Goal: Task Accomplishment & Management: Use online tool/utility

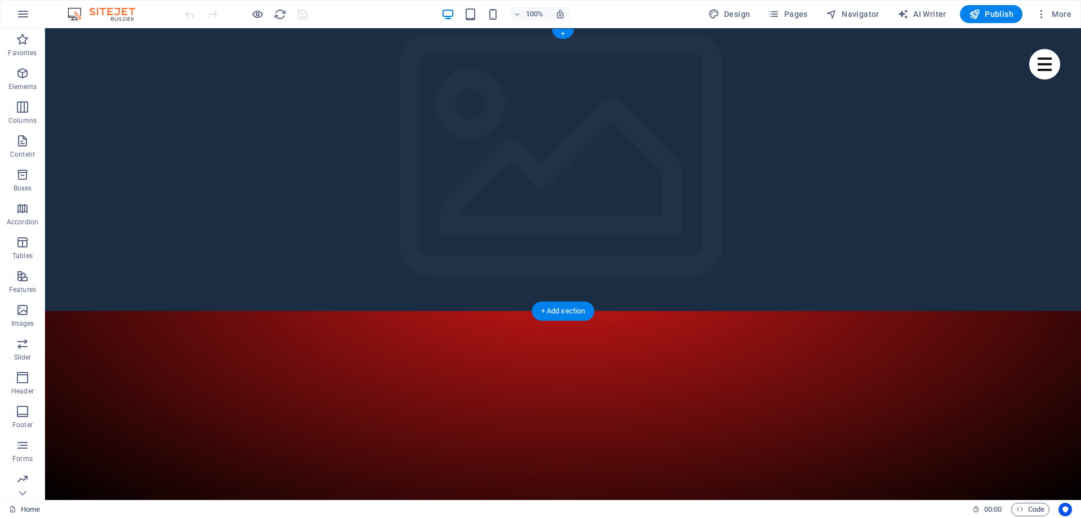
click at [562, 33] on div "+" at bounding box center [563, 34] width 22 height 10
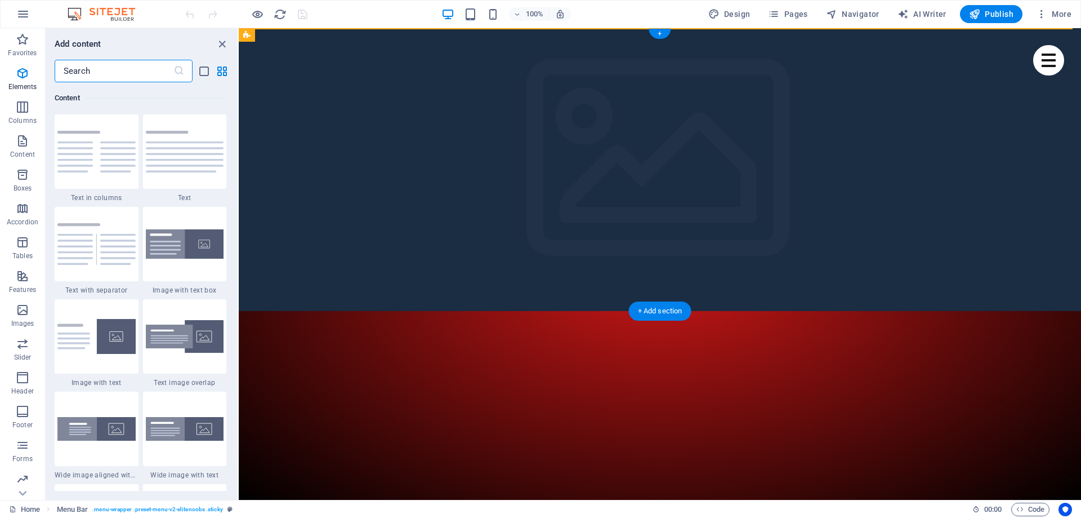
scroll to position [1971, 0]
click at [220, 42] on icon "close panel" at bounding box center [222, 44] width 13 height 13
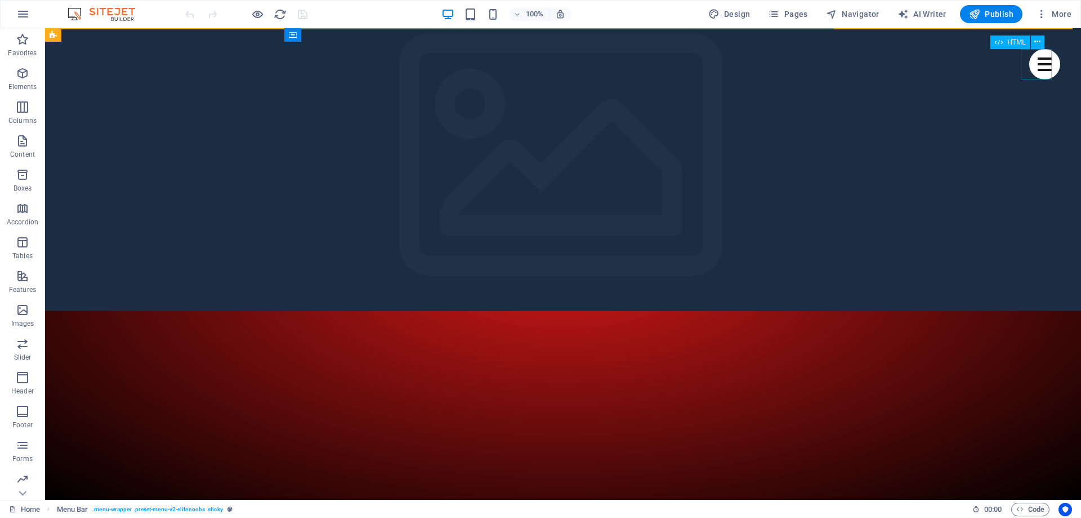
click at [1031, 64] on div at bounding box center [1045, 64] width 31 height 30
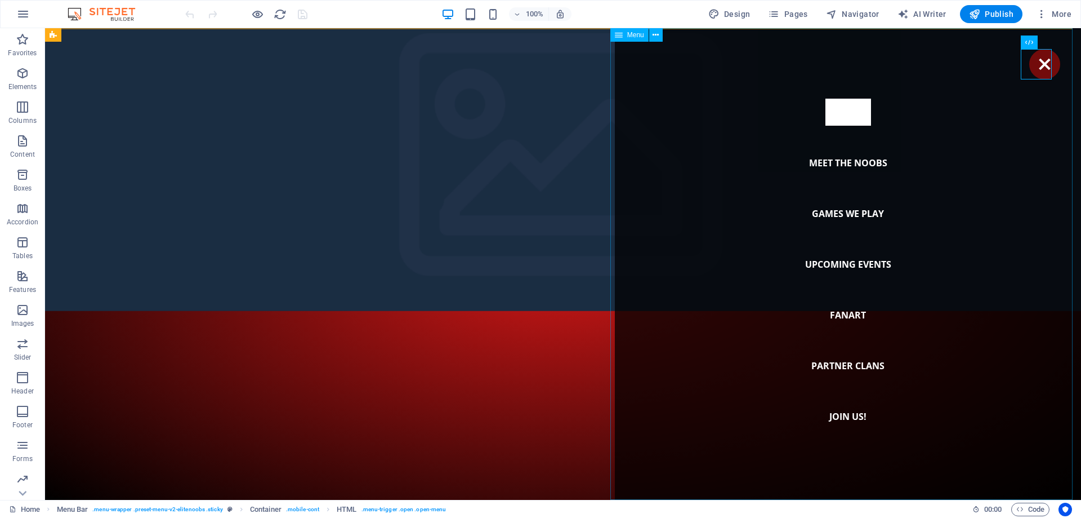
click at [838, 163] on nav "Home Meet the noobs Games we play Upcoming Events Fanart Partner Clans Join us!" at bounding box center [848, 263] width 466 height 471
click at [636, 35] on span "Menu" at bounding box center [635, 35] width 17 height 7
click at [652, 32] on button at bounding box center [656, 35] width 14 height 14
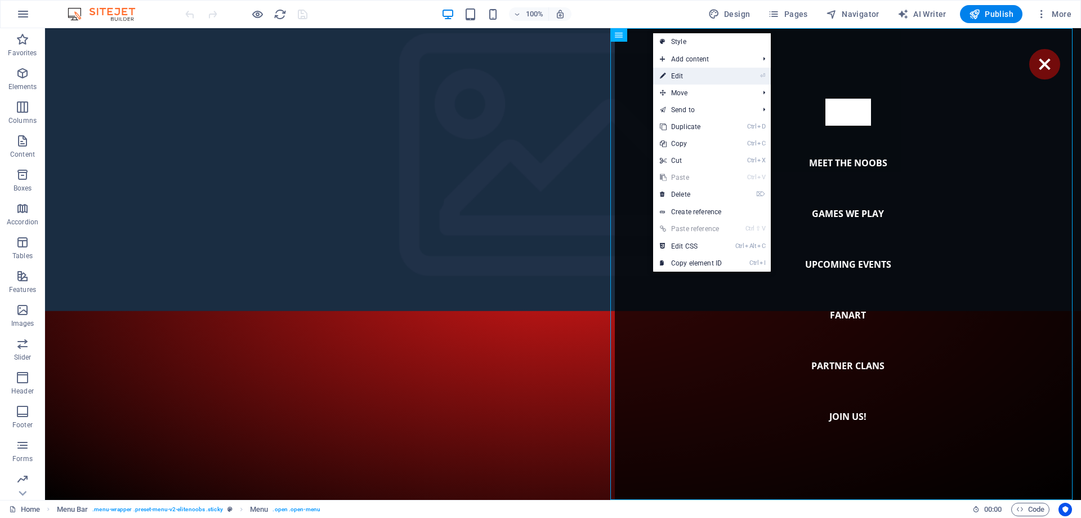
click at [729, 73] on link "⏎ Edit" at bounding box center [690, 76] width 75 height 17
select select
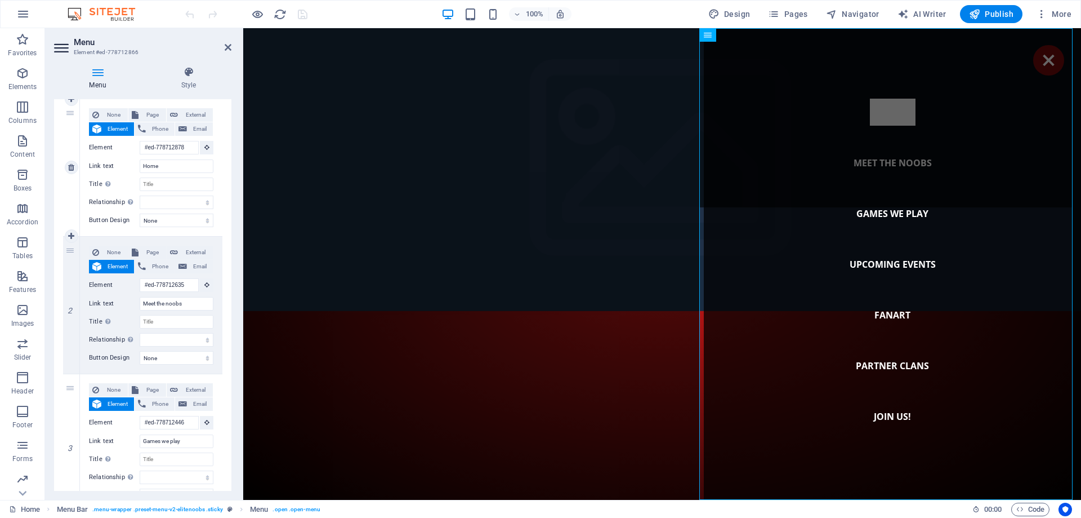
scroll to position [56, 0]
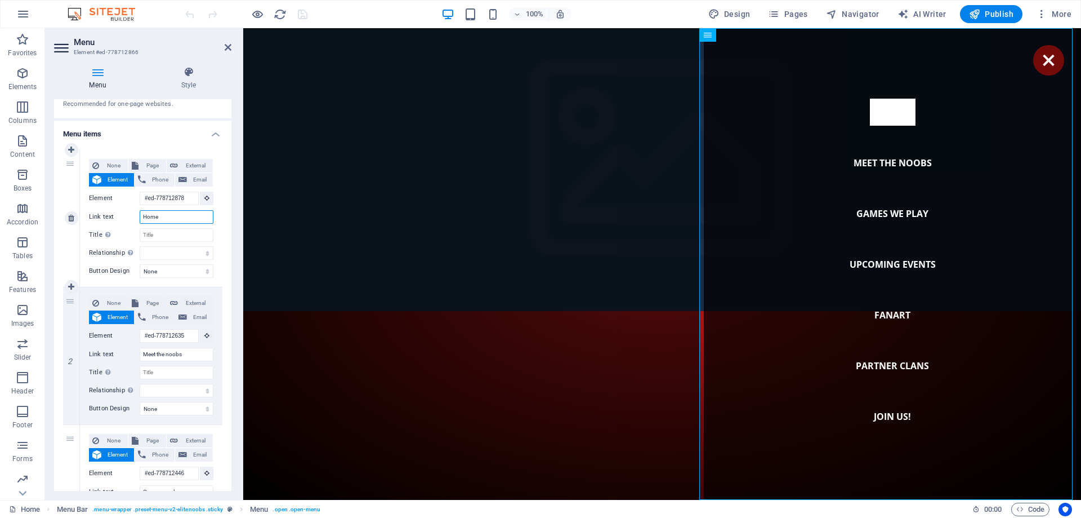
click at [167, 214] on input "Home" at bounding box center [177, 217] width 74 height 14
click at [175, 268] on select "None Default Primary Secondary" at bounding box center [177, 271] width 74 height 14
select select "default"
click at [140, 264] on select "None Default Primary Secondary" at bounding box center [177, 271] width 74 height 14
select select
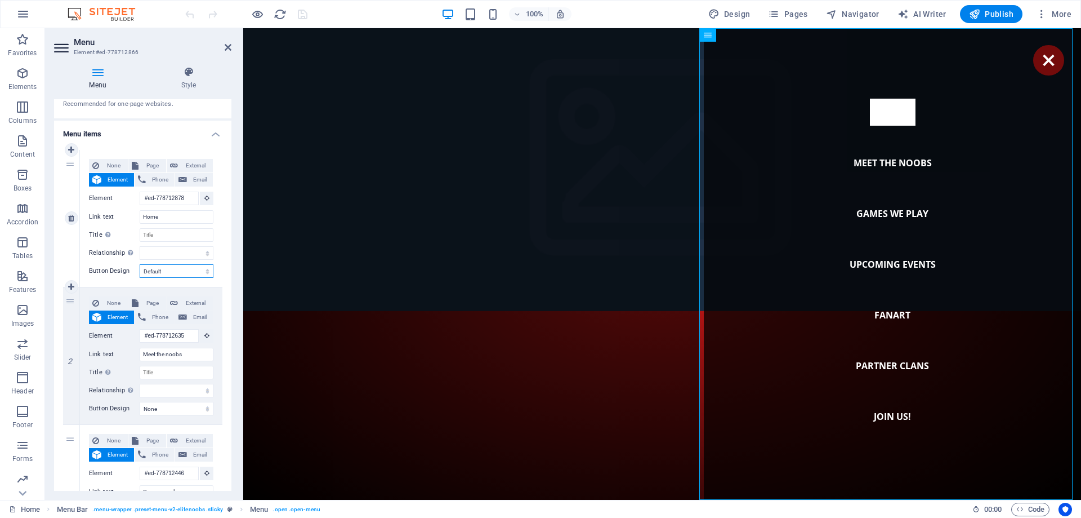
select select
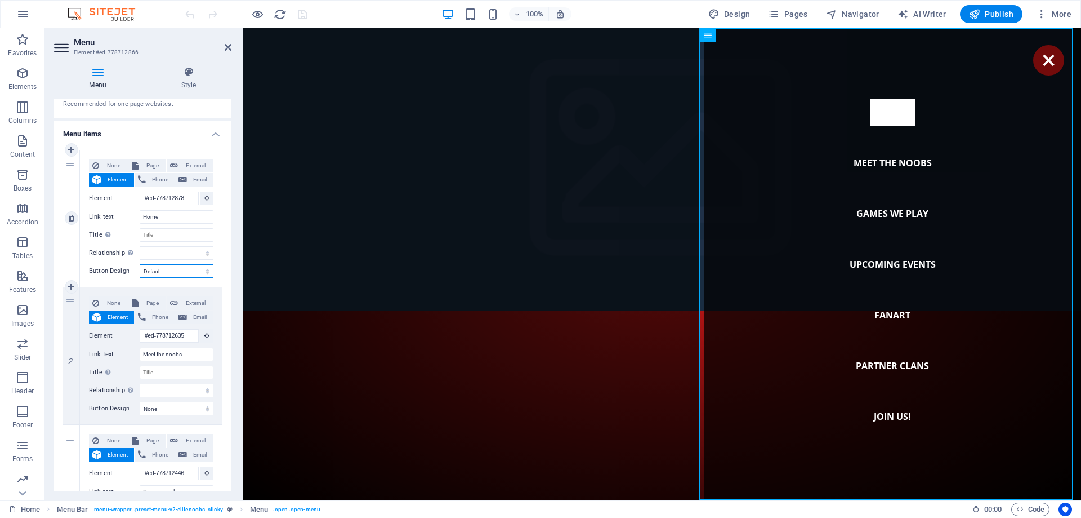
select select
click at [227, 46] on icon at bounding box center [228, 47] width 7 height 9
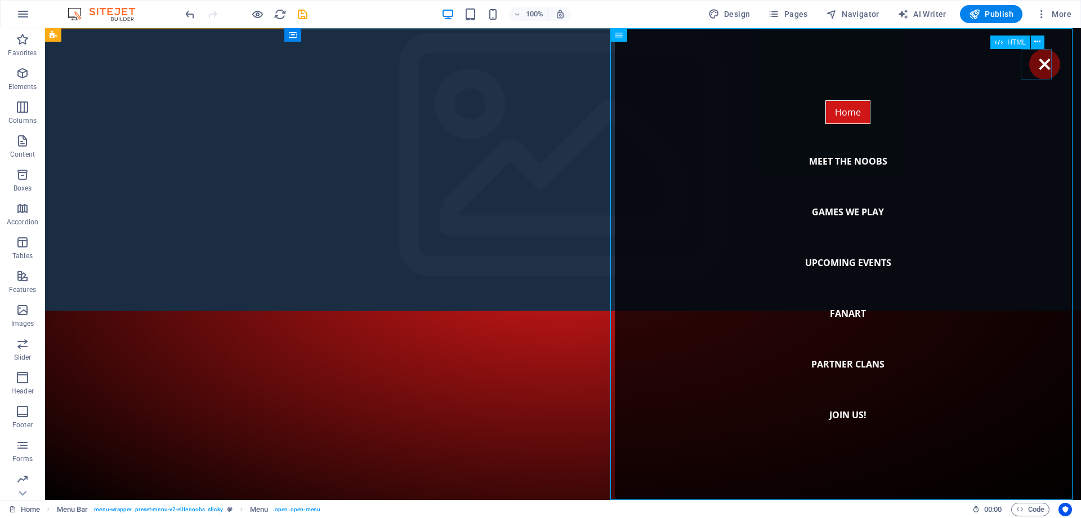
click at [1040, 65] on div at bounding box center [1045, 64] width 31 height 30
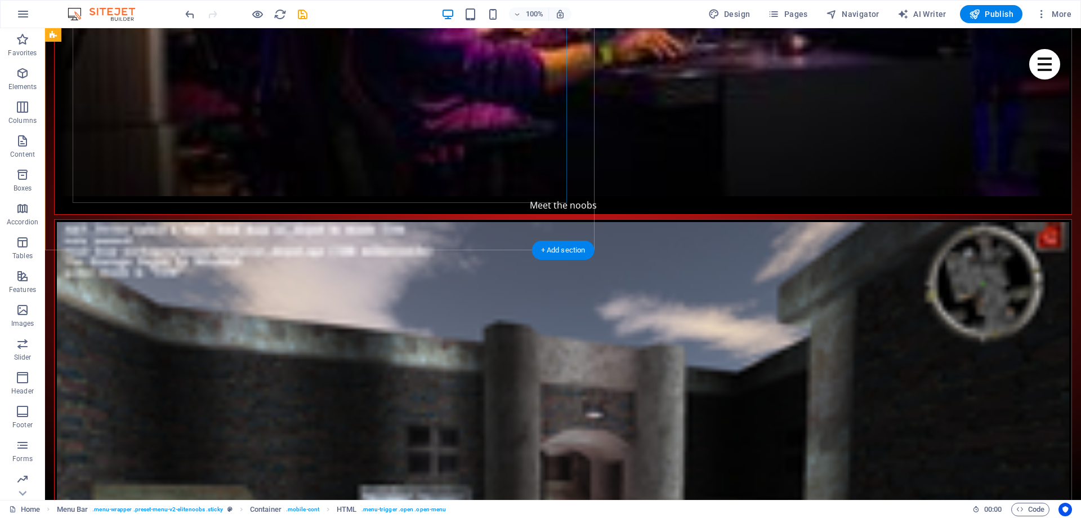
scroll to position [1521, 0]
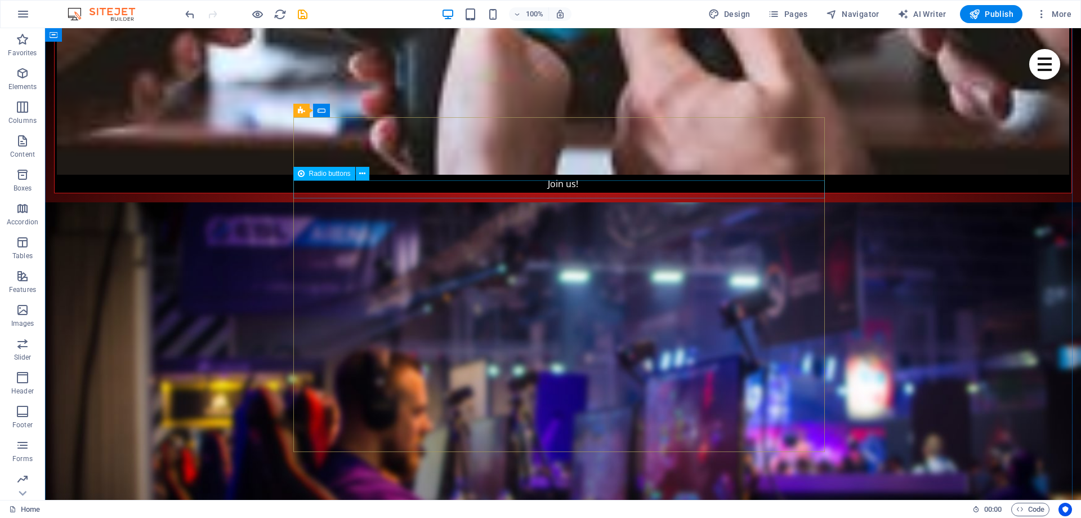
scroll to position [4605, 0]
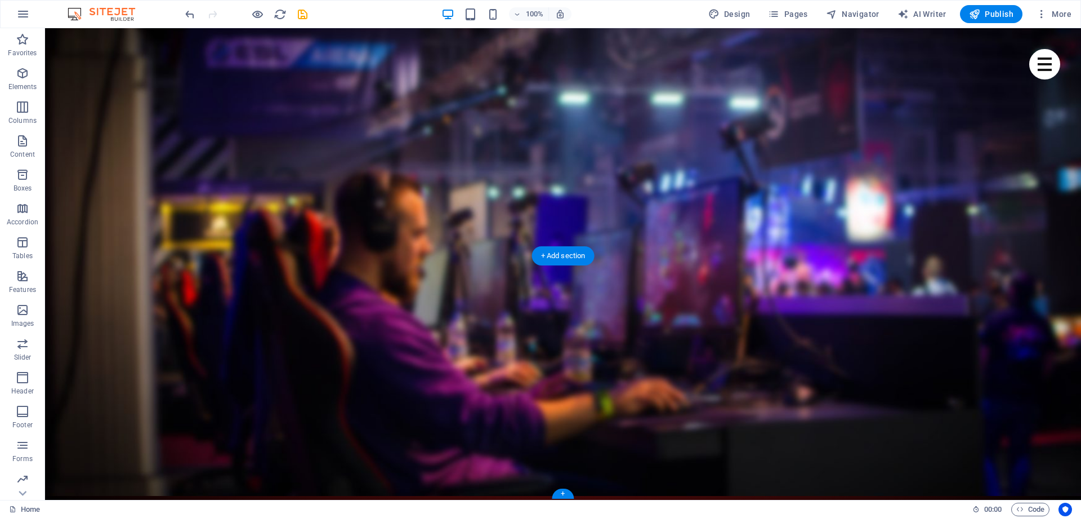
drag, startPoint x: 862, startPoint y: 428, endPoint x: 502, endPoint y: 280, distance: 389.2
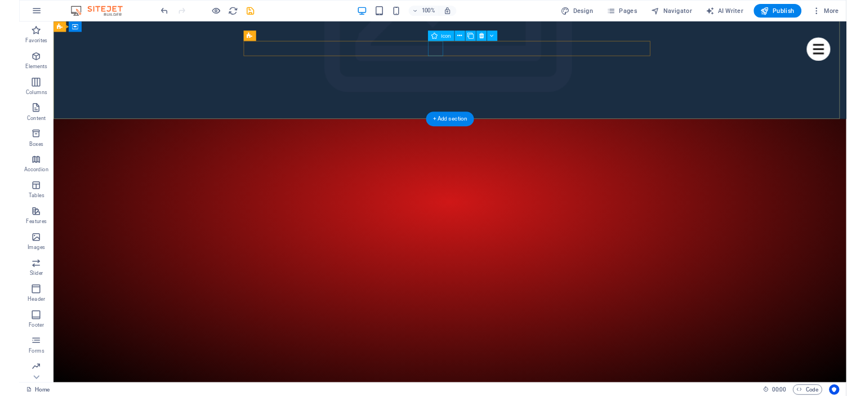
scroll to position [0, 0]
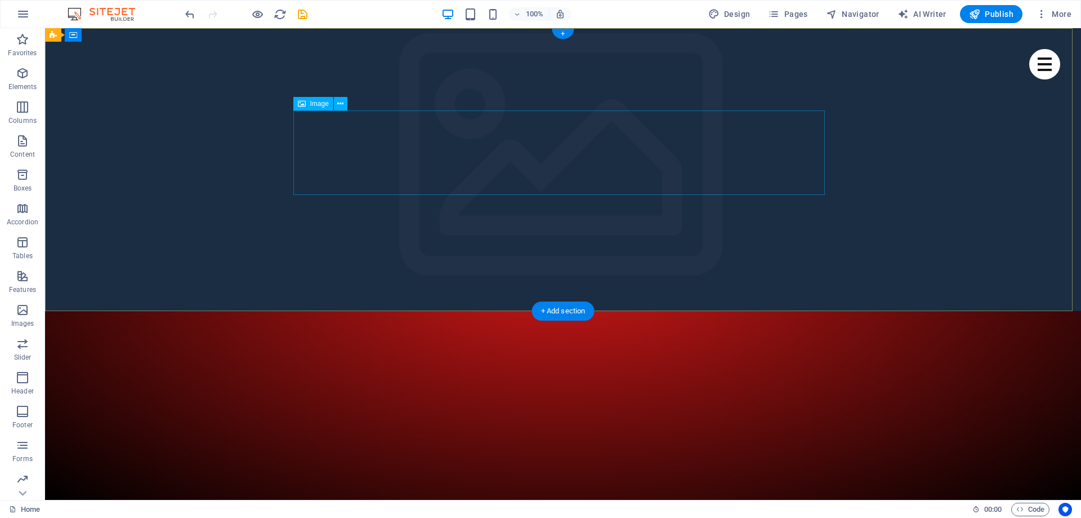
click at [339, 103] on icon at bounding box center [340, 104] width 6 height 12
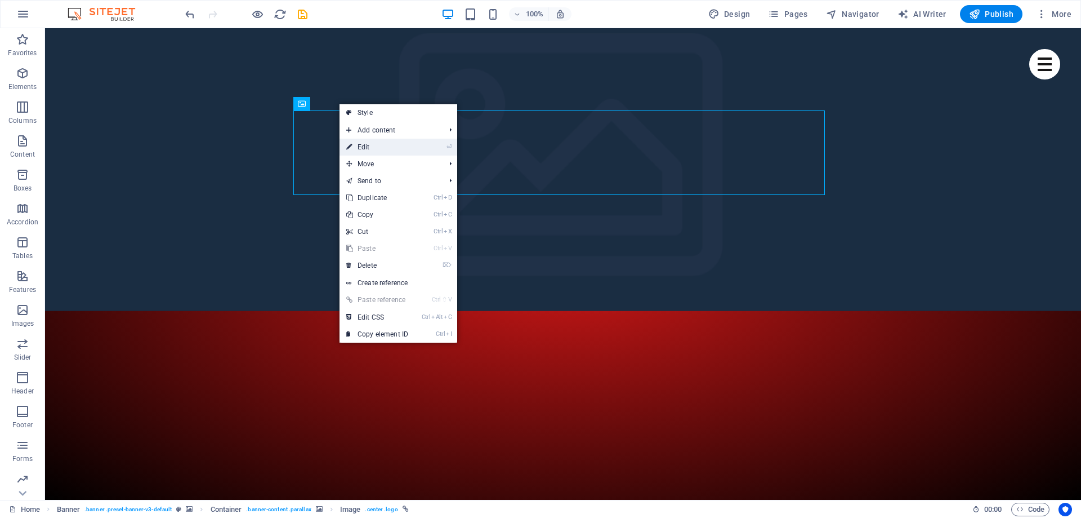
click at [384, 146] on link "⏎ Edit" at bounding box center [377, 147] width 75 height 17
select select "px"
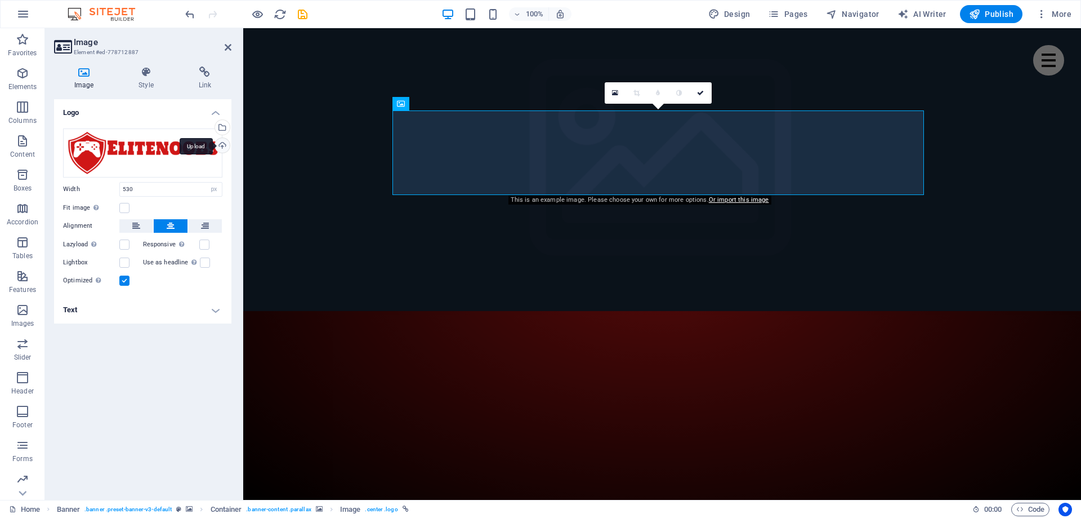
click at [222, 144] on div "Upload" at bounding box center [221, 146] width 17 height 17
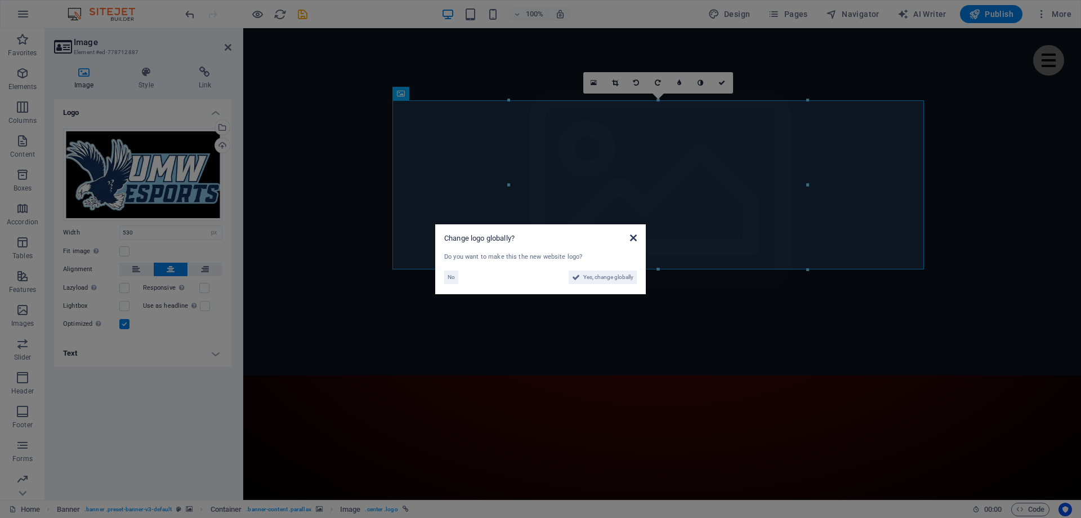
click at [635, 235] on icon at bounding box center [633, 237] width 7 height 9
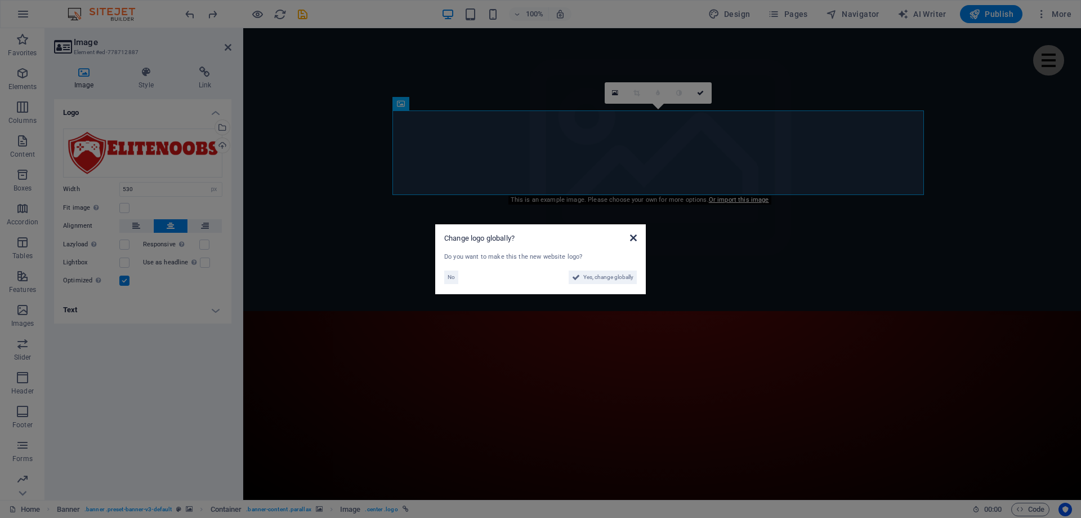
click at [635, 237] on icon at bounding box center [633, 237] width 7 height 9
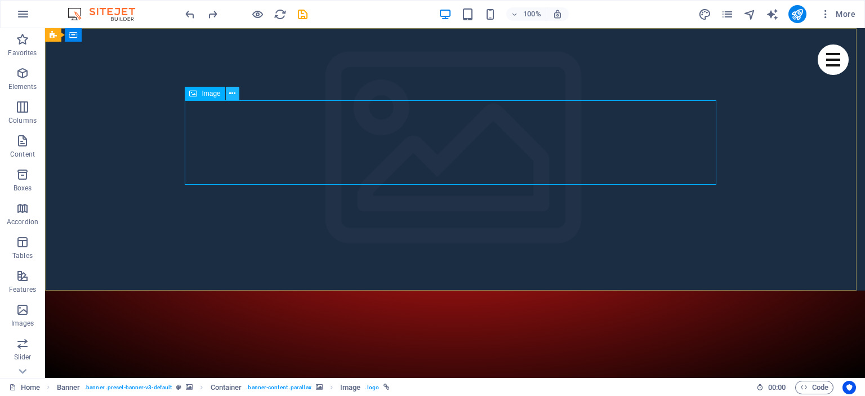
click at [235, 92] on icon at bounding box center [232, 94] width 6 height 12
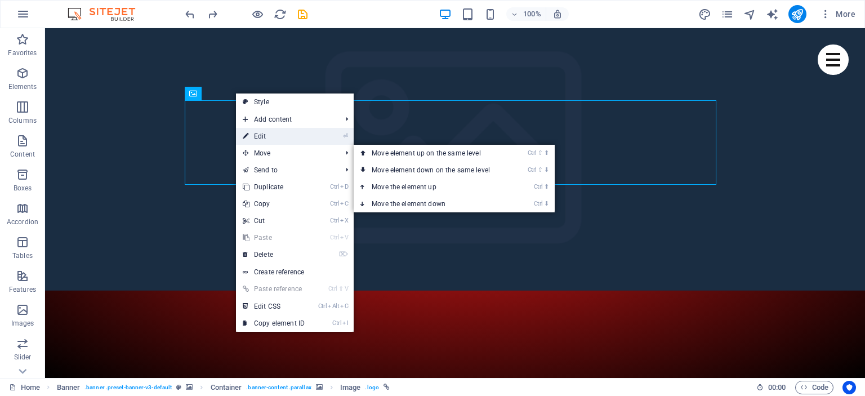
click at [277, 139] on link "⏎ Edit" at bounding box center [273, 136] width 75 height 17
select select "px"
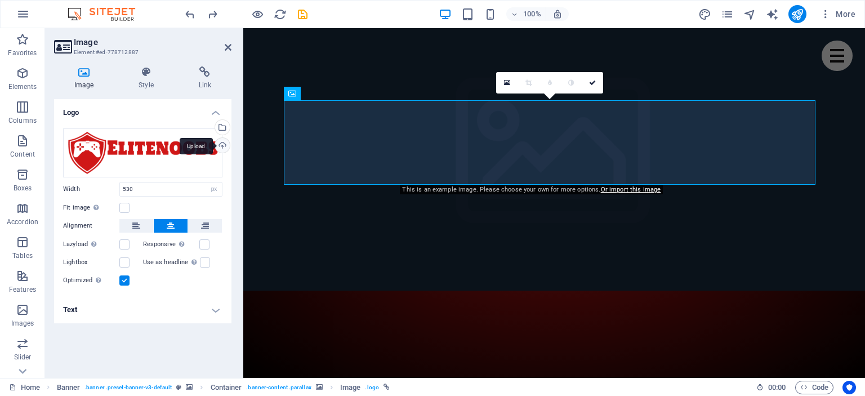
click at [221, 139] on div "Upload" at bounding box center [221, 146] width 17 height 17
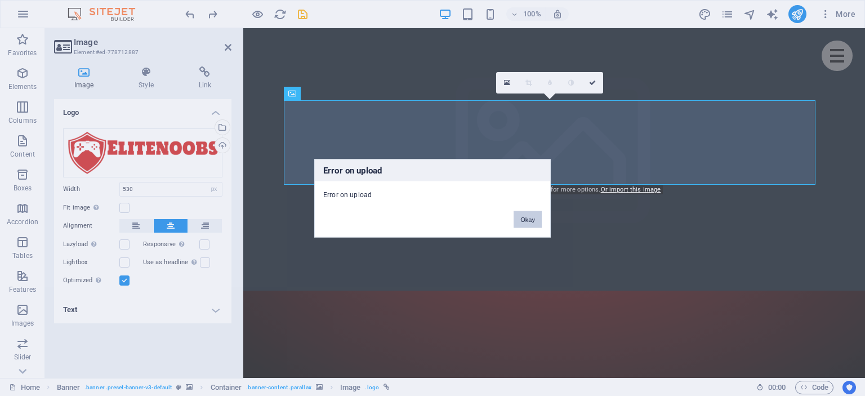
click at [526, 216] on button "Okay" at bounding box center [528, 219] width 28 height 17
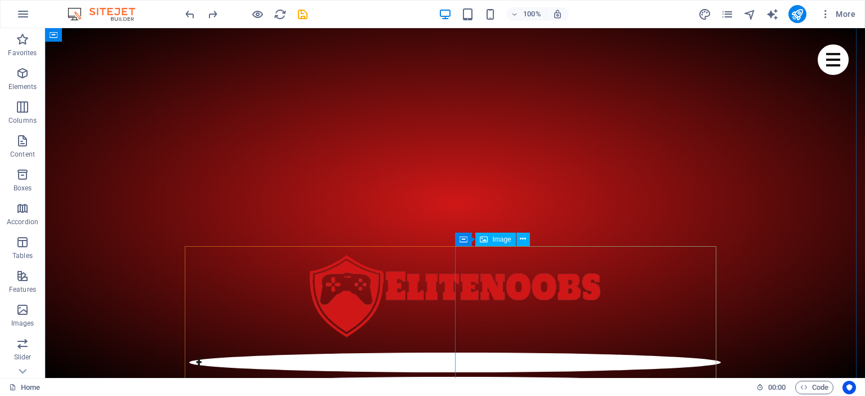
scroll to position [406, 0]
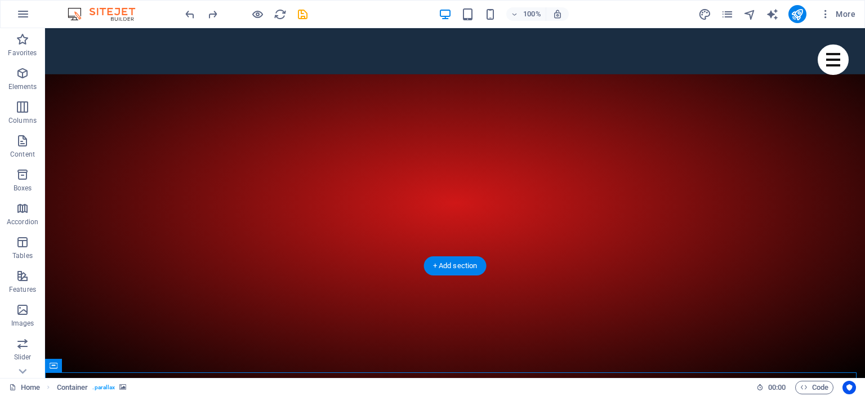
scroll to position [0, 0]
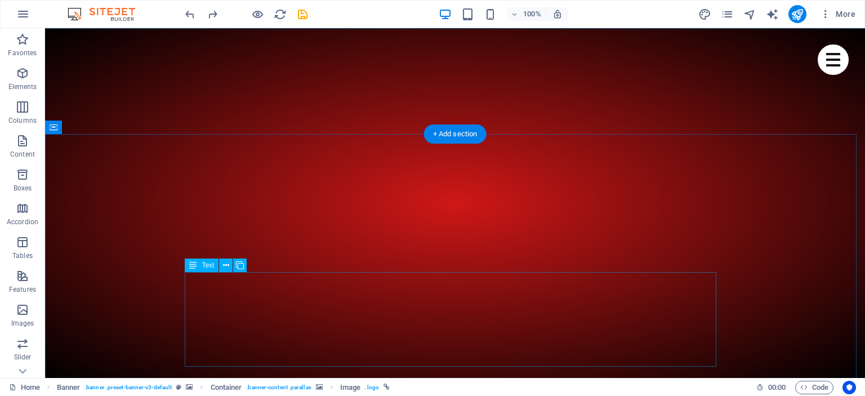
scroll to position [262, 0]
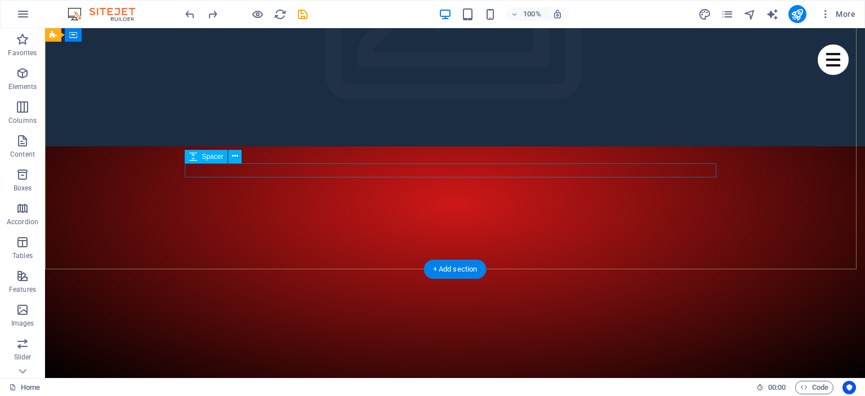
scroll to position [20, 0]
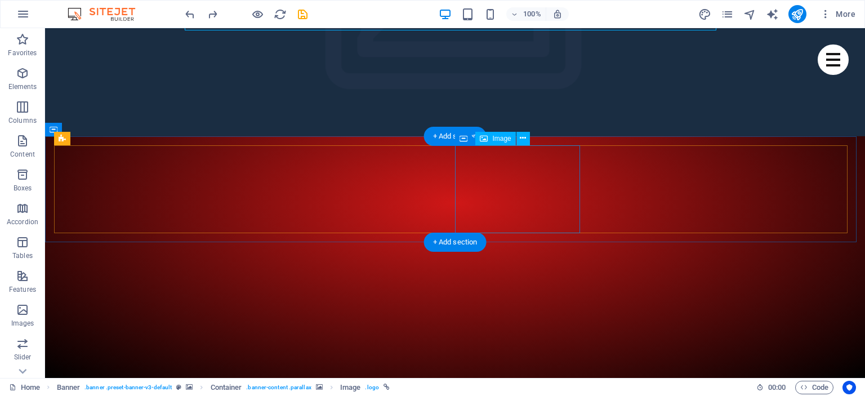
scroll to position [300, 0]
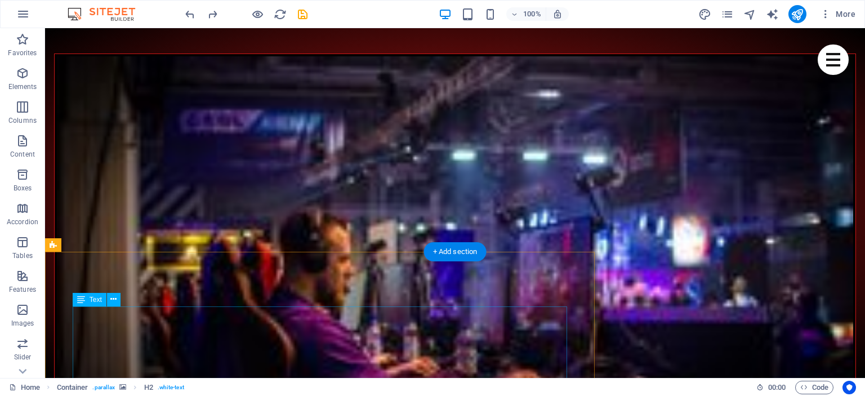
scroll to position [930, 0]
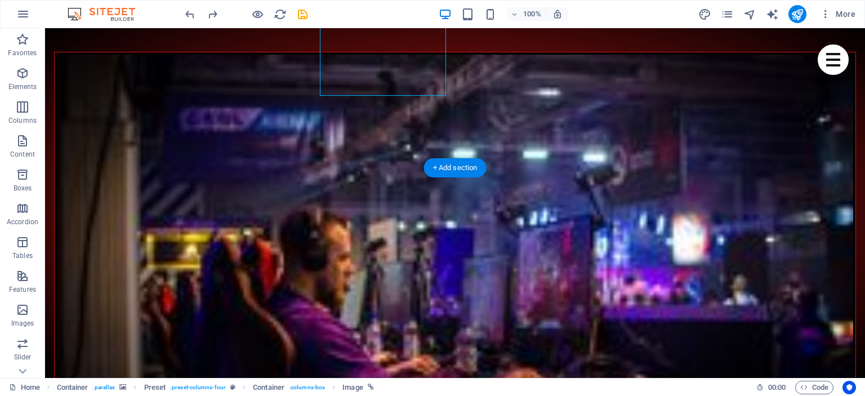
scroll to position [1011, 0]
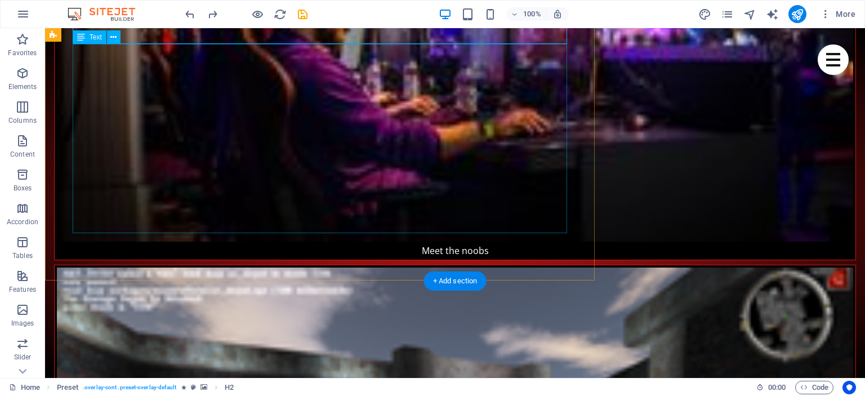
scroll to position [1275, 0]
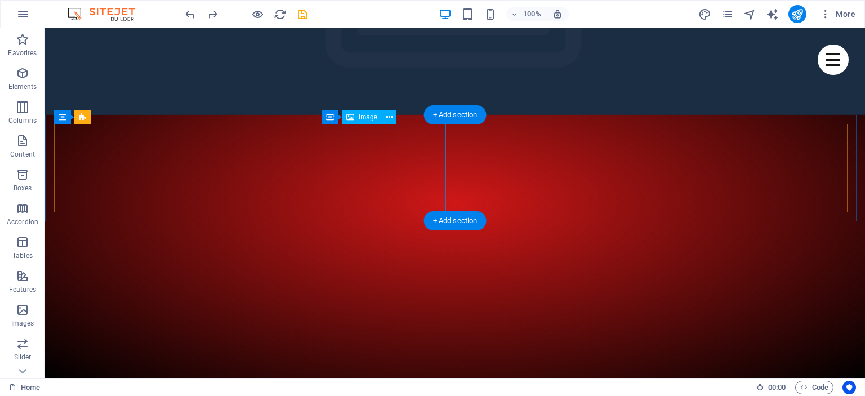
scroll to position [196, 0]
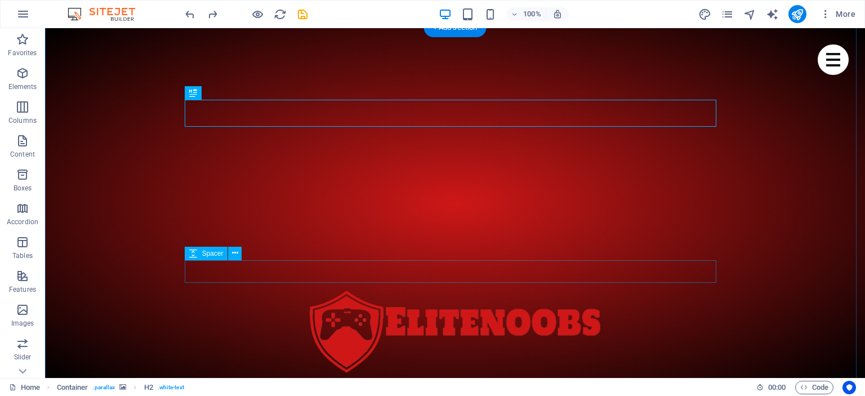
scroll to position [371, 0]
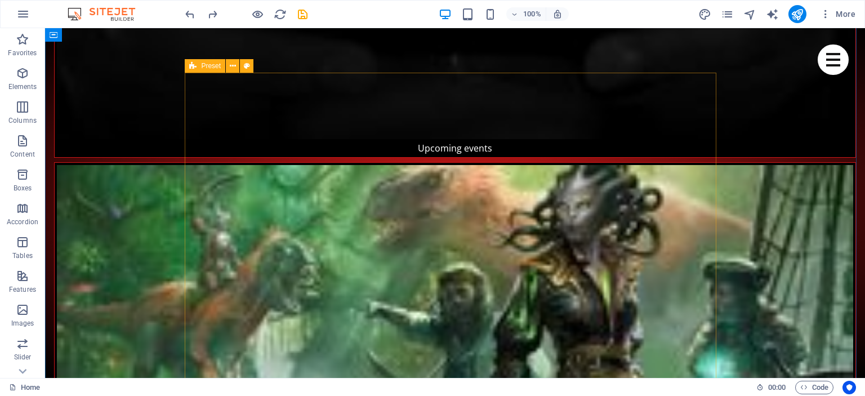
scroll to position [2235, 0]
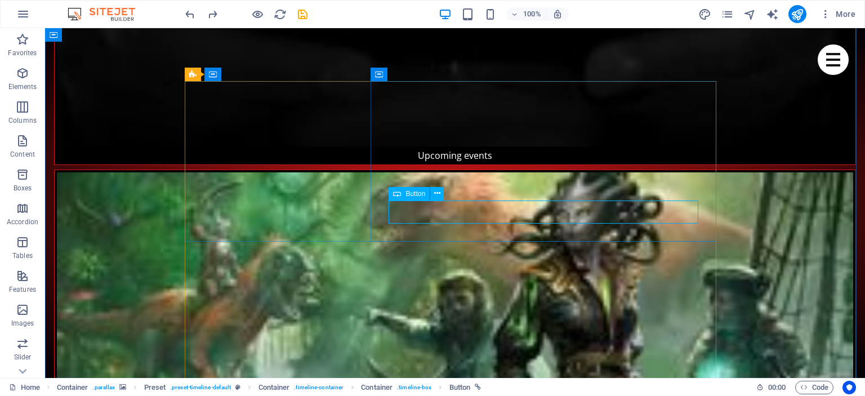
scroll to position [2228, 0]
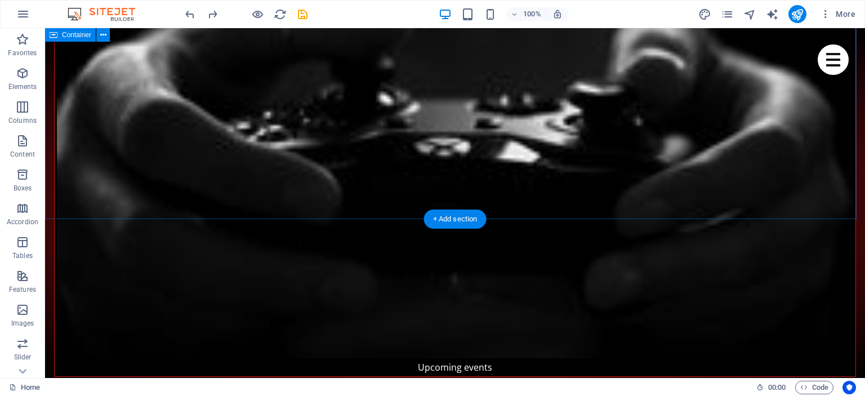
scroll to position [2018, 0]
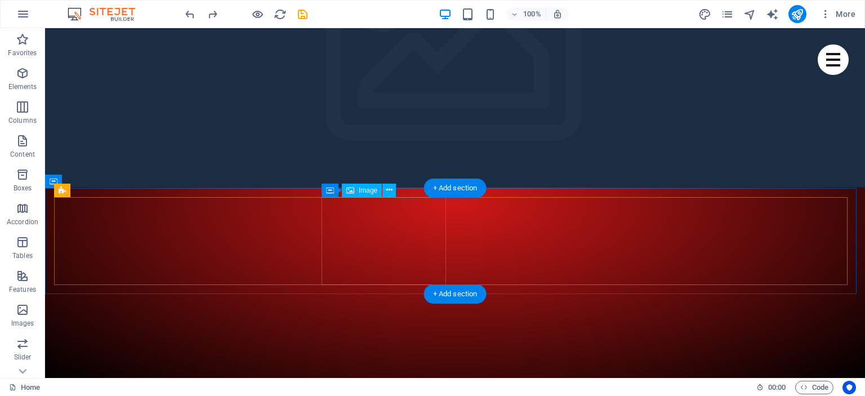
scroll to position [104, 0]
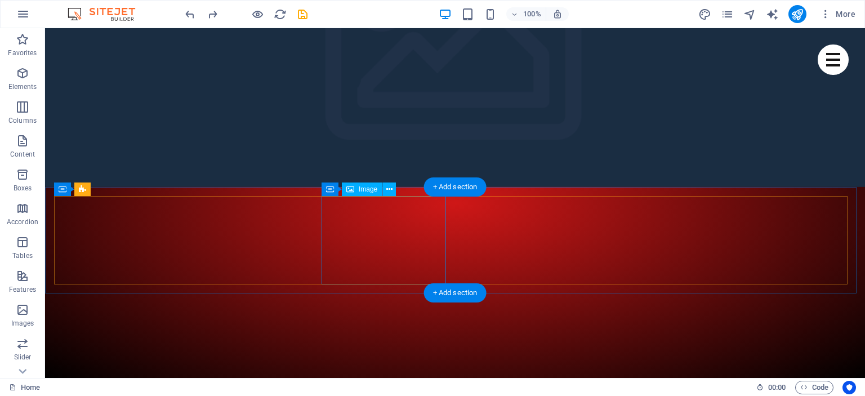
select select "%"
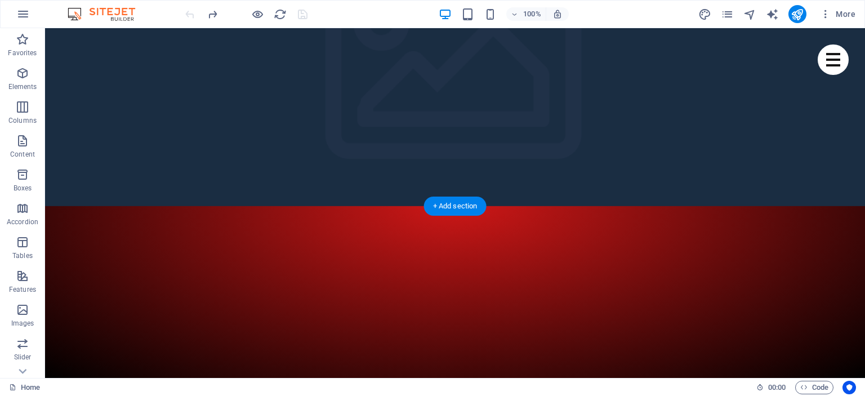
scroll to position [112, 0]
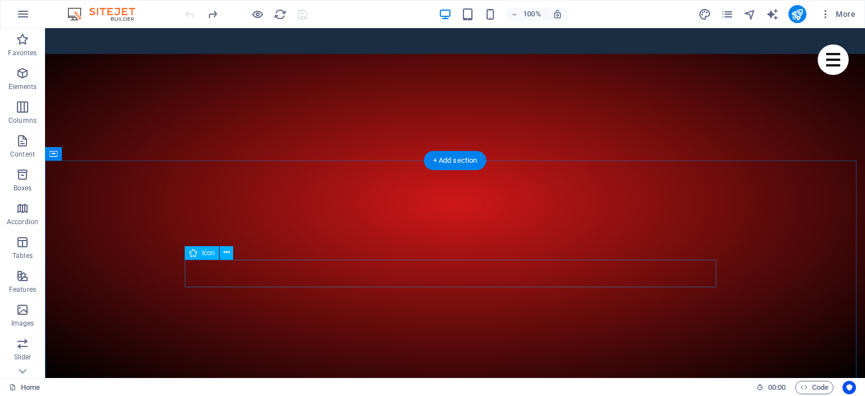
scroll to position [236, 0]
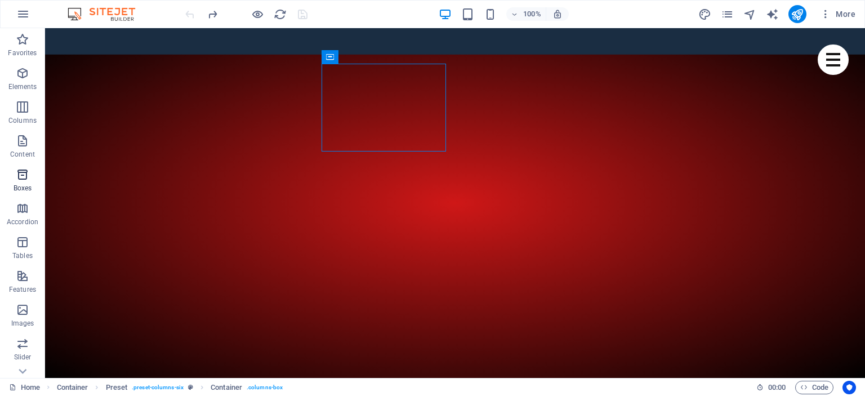
click at [19, 181] on icon "button" at bounding box center [23, 175] width 14 height 14
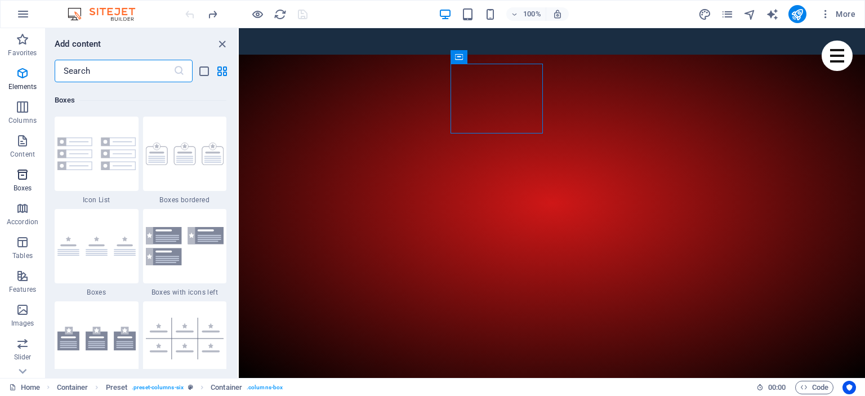
scroll to position [3107, 0]
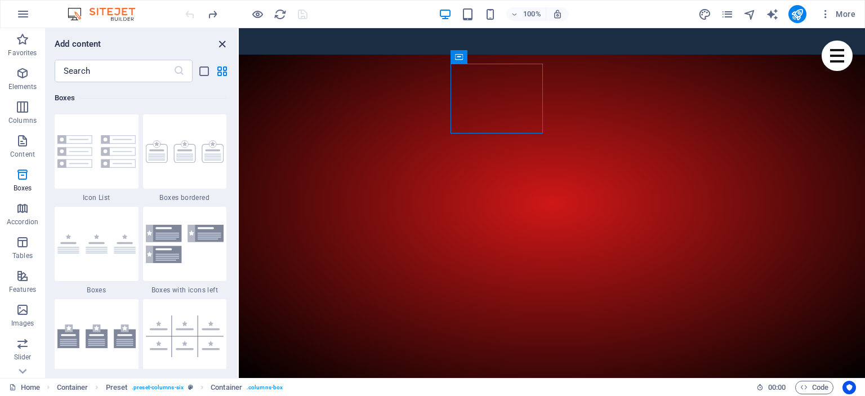
click at [225, 44] on icon "close panel" at bounding box center [222, 44] width 13 height 13
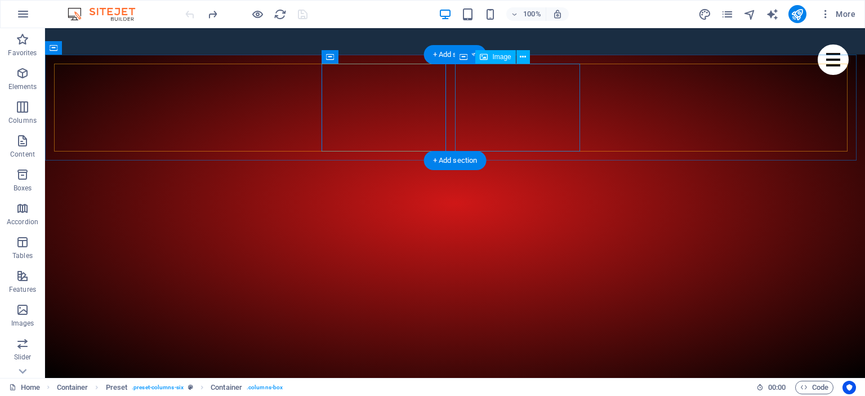
scroll to position [184, 0]
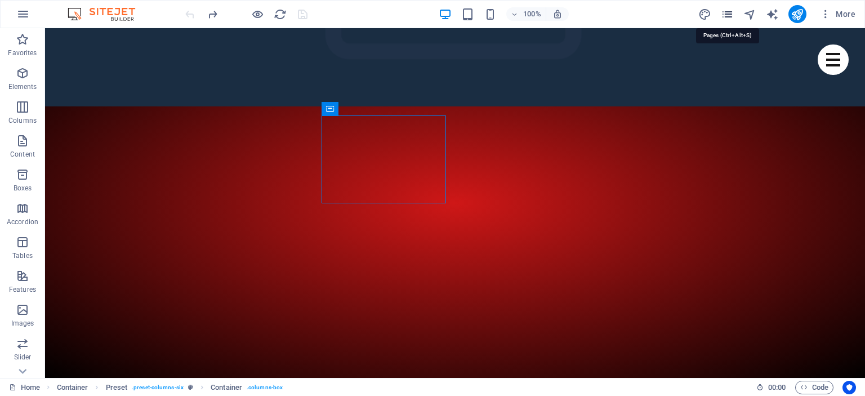
click at [723, 11] on icon "pages" at bounding box center [727, 14] width 13 height 13
click at [724, 8] on icon "pages" at bounding box center [727, 14] width 13 height 13
click at [728, 17] on icon "pages" at bounding box center [727, 14] width 13 height 13
click at [728, 15] on icon "pages" at bounding box center [727, 14] width 13 height 13
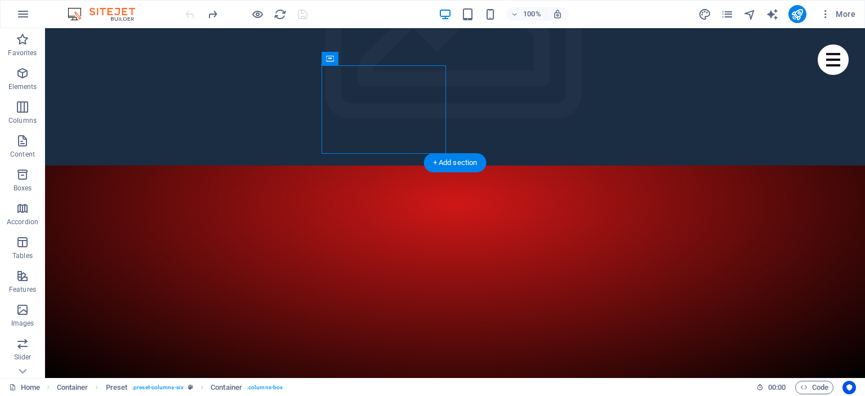
scroll to position [0, 0]
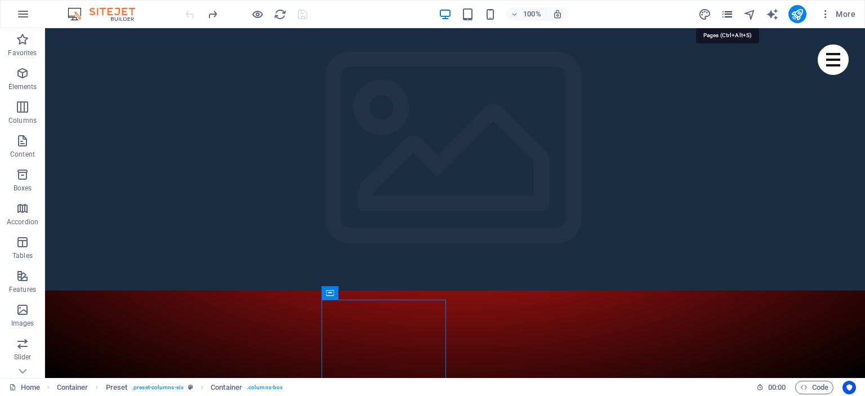
click at [730, 15] on icon "pages" at bounding box center [727, 14] width 13 height 13
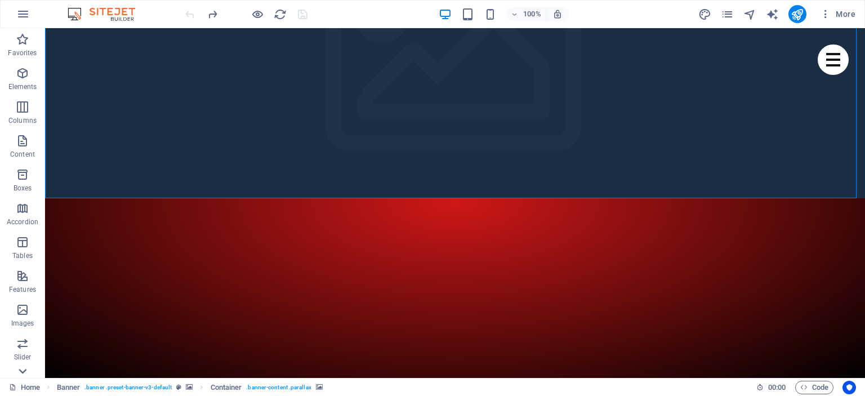
click at [20, 372] on icon at bounding box center [23, 371] width 16 height 16
click at [20, 372] on p "Collections" at bounding box center [22, 369] width 34 height 9
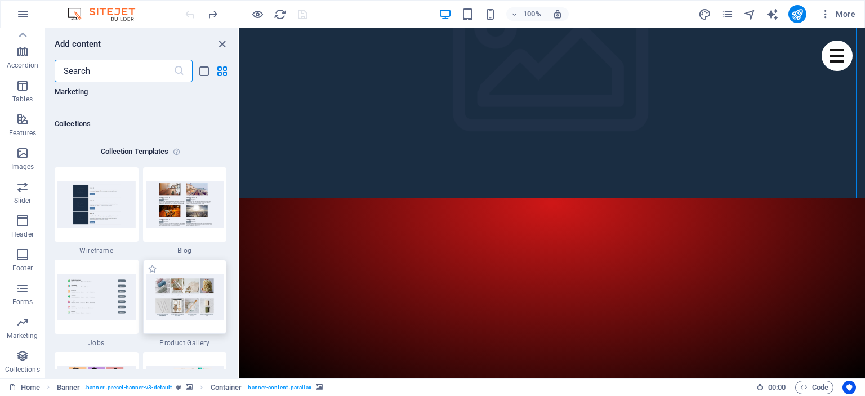
scroll to position [10311, 0]
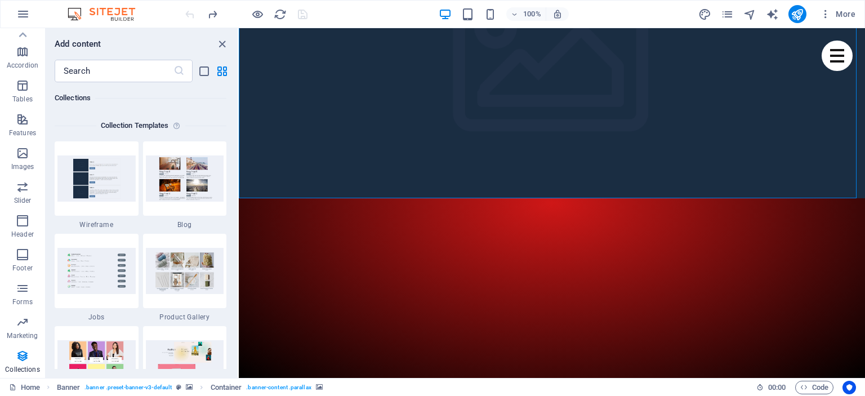
click at [218, 51] on div "Add content ​ Favorites 1 Star Headline 1 Star Container Elements 1 Star Headli…" at bounding box center [142, 203] width 192 height 350
click at [219, 42] on icon "close panel" at bounding box center [222, 44] width 13 height 13
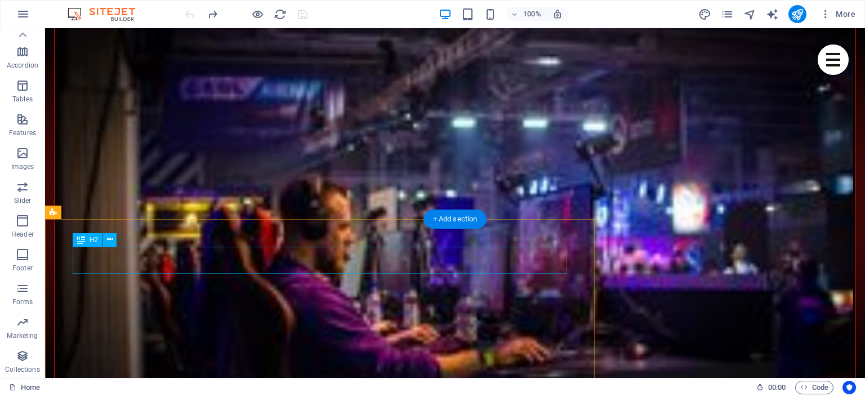
scroll to position [960, 0]
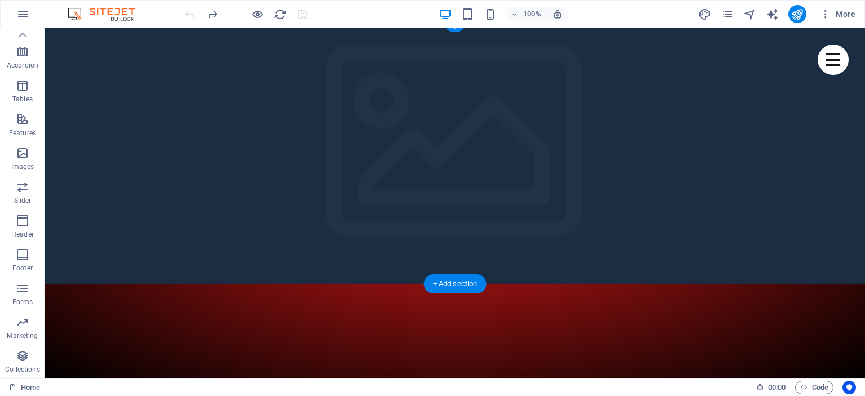
scroll to position [3, 0]
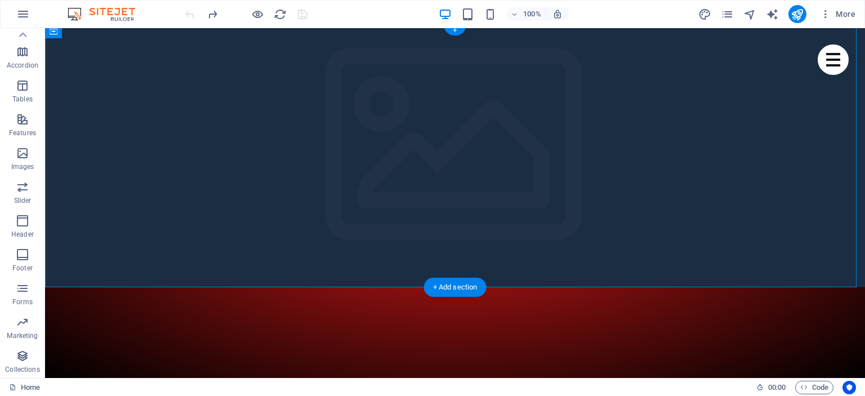
scroll to position [0, 0]
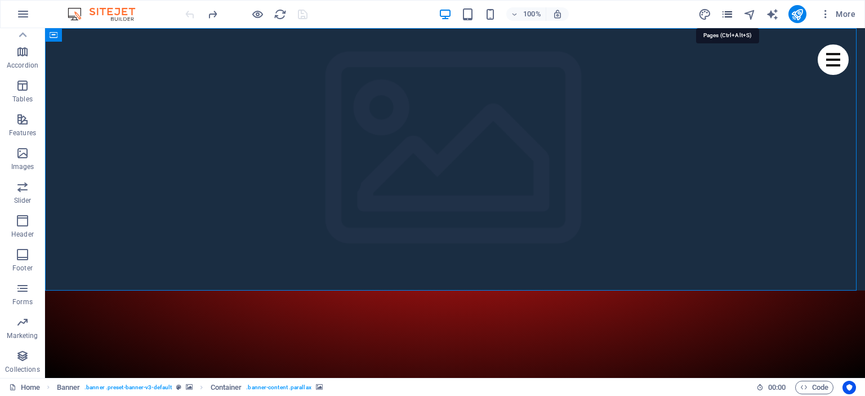
click at [728, 17] on icon "pages" at bounding box center [727, 14] width 13 height 13
click at [730, 12] on icon "pages" at bounding box center [727, 14] width 13 height 13
click at [829, 11] on icon "button" at bounding box center [825, 13] width 11 height 11
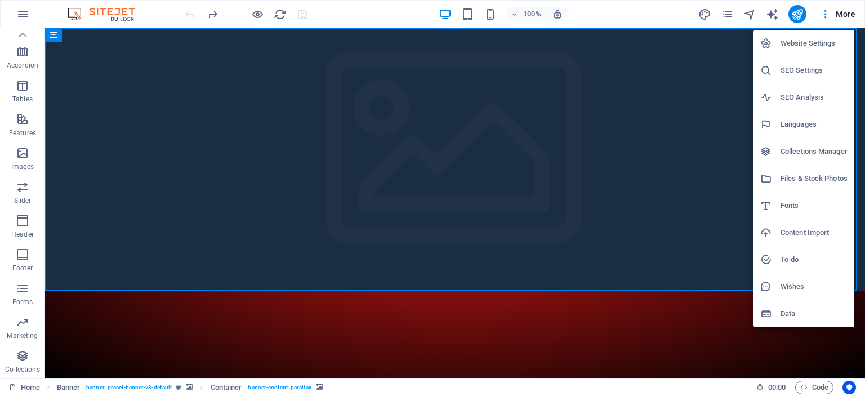
click at [826, 9] on div at bounding box center [432, 198] width 865 height 396
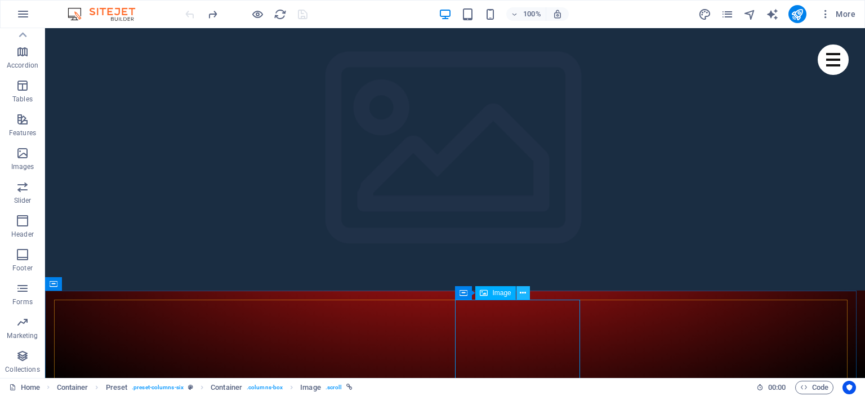
click at [522, 292] on icon at bounding box center [523, 293] width 6 height 12
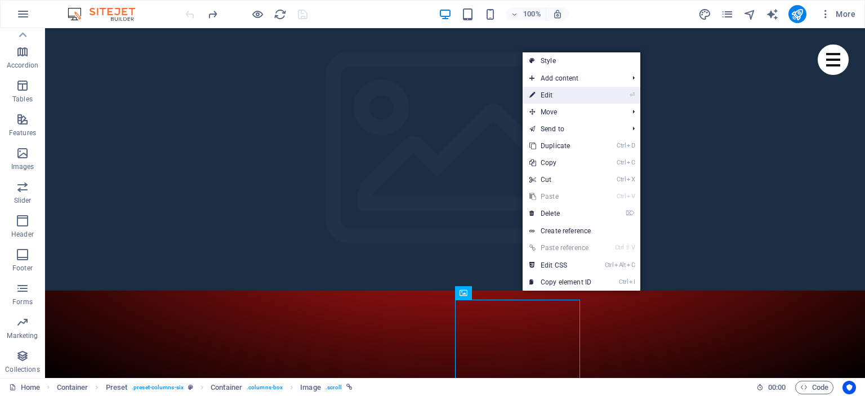
click at [555, 93] on link "⏎ Edit" at bounding box center [560, 95] width 75 height 17
select select "%"
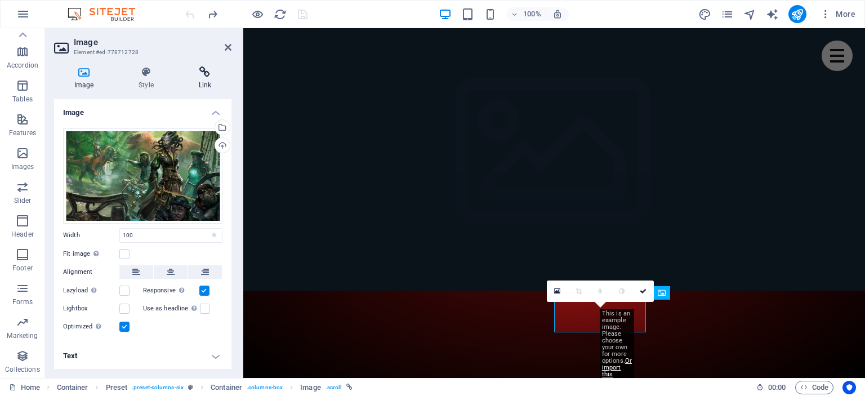
click at [198, 69] on icon at bounding box center [205, 71] width 53 height 11
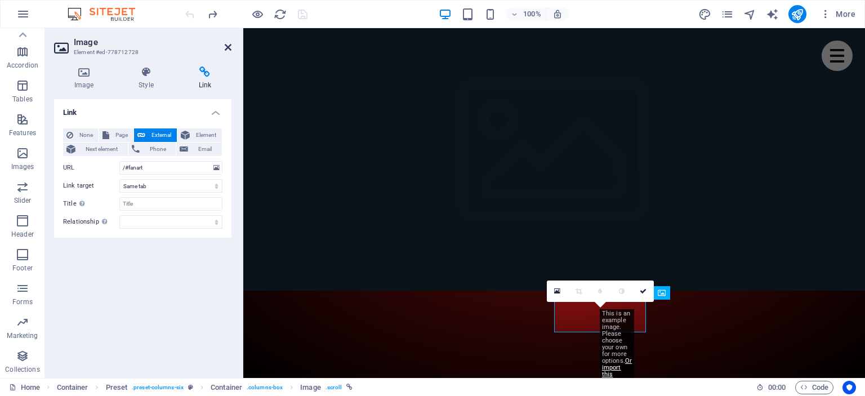
click at [229, 47] on icon at bounding box center [228, 47] width 7 height 9
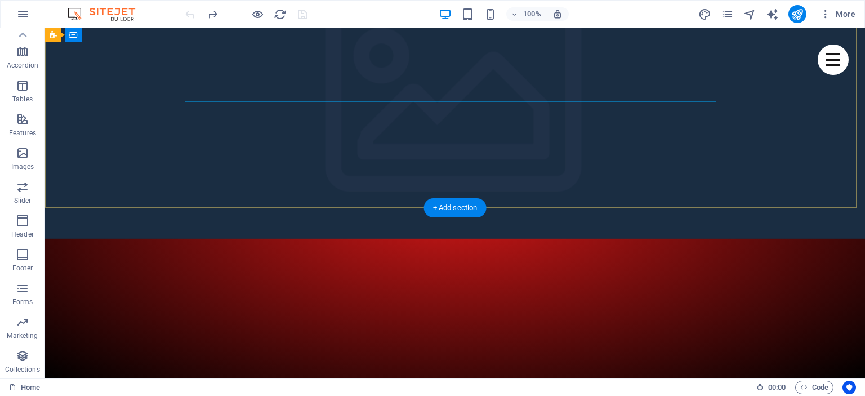
scroll to position [84, 0]
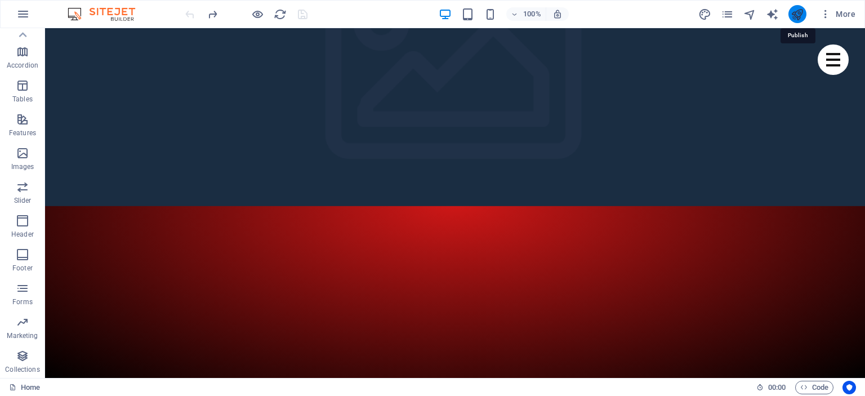
click at [801, 17] on icon "publish" at bounding box center [797, 14] width 13 height 13
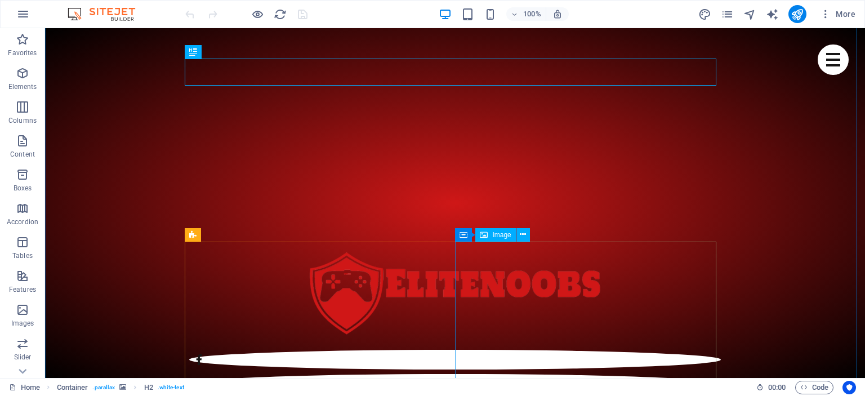
scroll to position [410, 0]
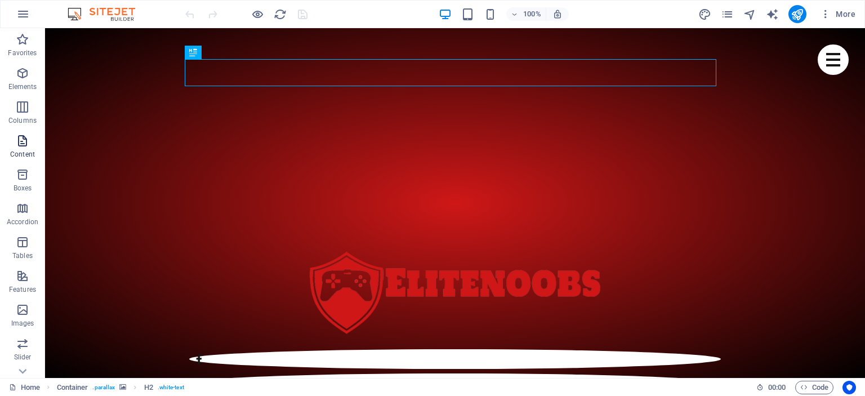
click at [19, 144] on icon "button" at bounding box center [23, 141] width 14 height 14
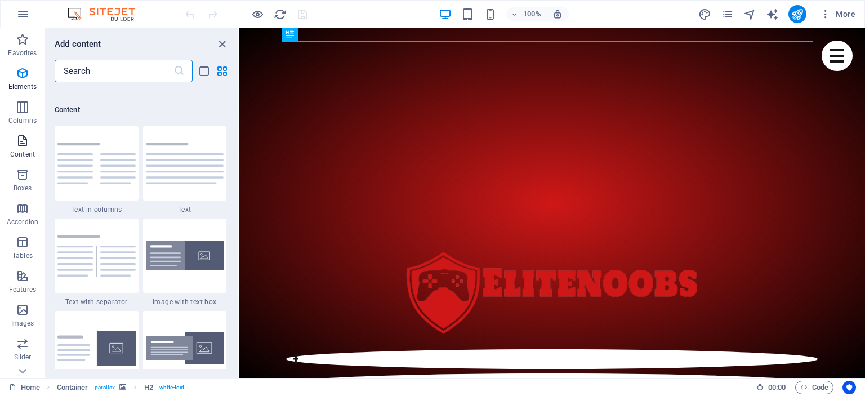
scroll to position [1971, 0]
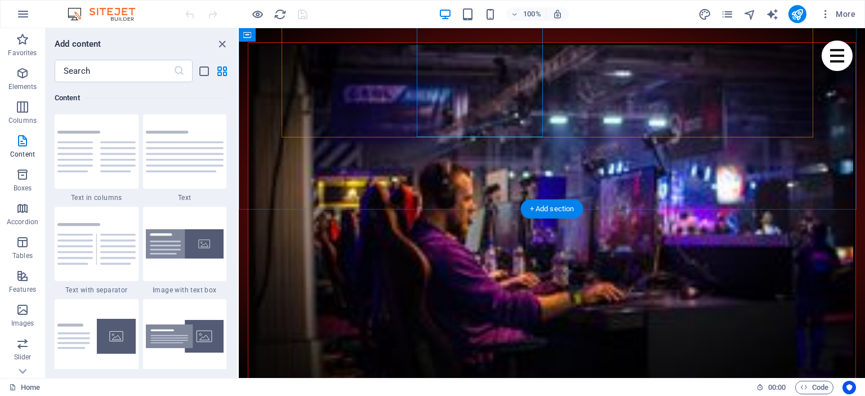
scroll to position [952, 0]
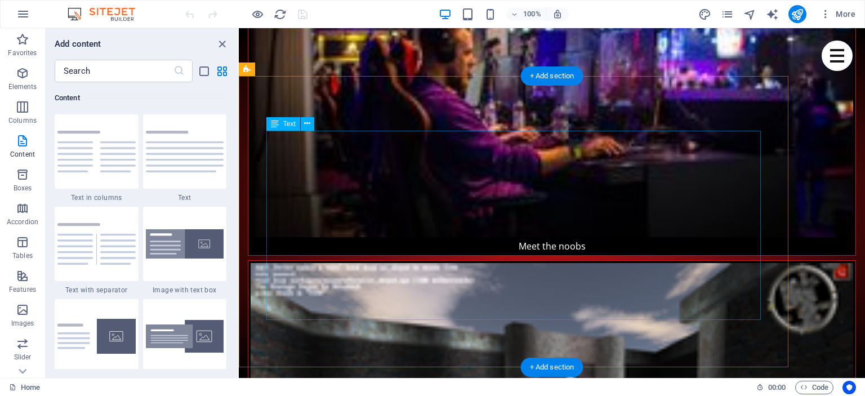
scroll to position [1085, 0]
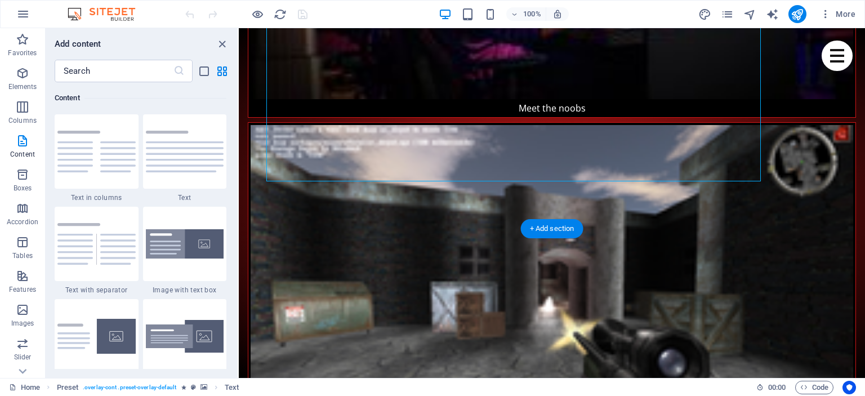
scroll to position [1223, 0]
click at [552, 228] on div "+ Add section" at bounding box center [552, 228] width 63 height 19
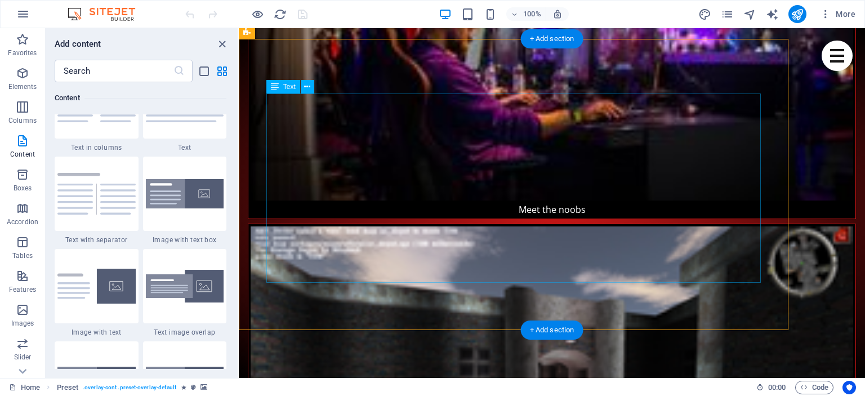
scroll to position [1122, 0]
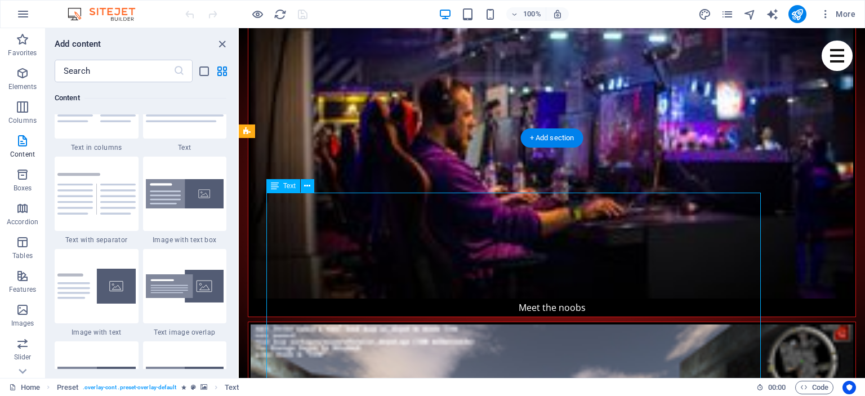
scroll to position [1023, 0]
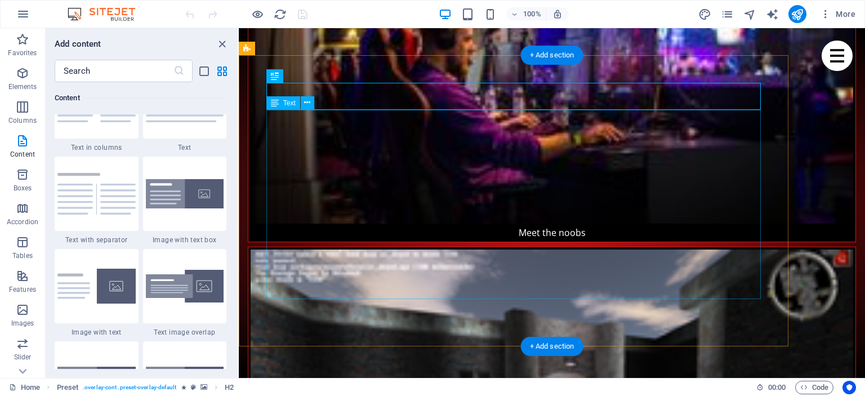
scroll to position [1107, 0]
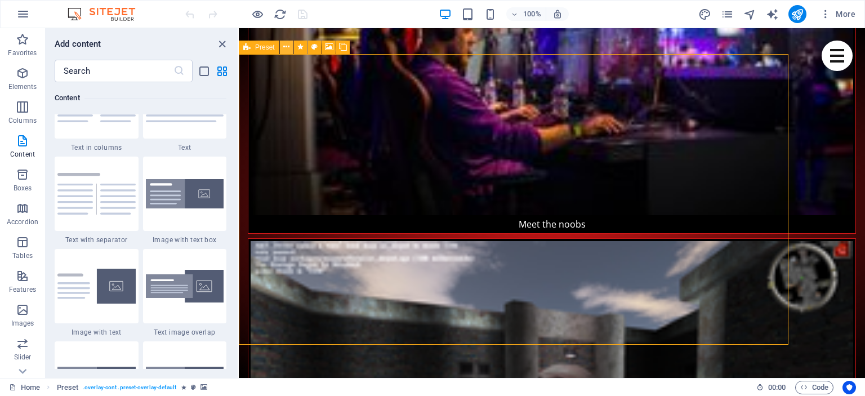
click at [290, 47] on button at bounding box center [287, 48] width 14 height 14
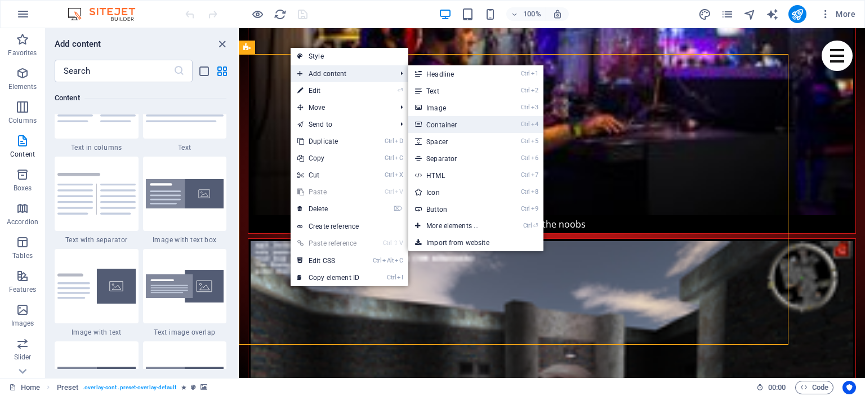
click at [496, 124] on link "Ctrl 4 Container" at bounding box center [454, 124] width 93 height 17
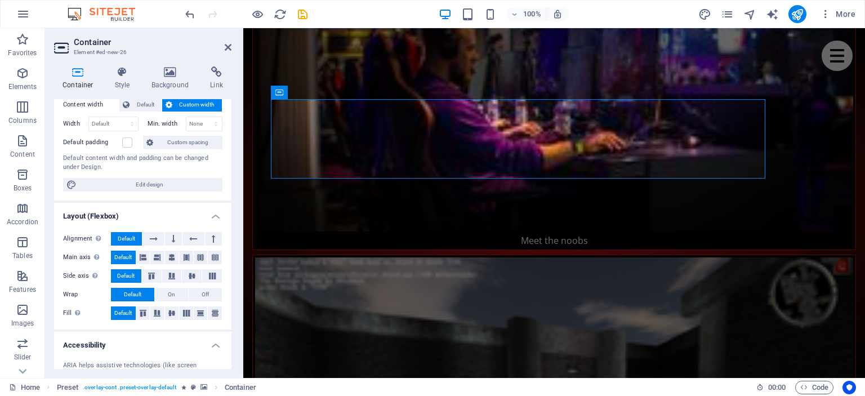
scroll to position [67, 0]
click at [212, 74] on icon at bounding box center [217, 71] width 30 height 11
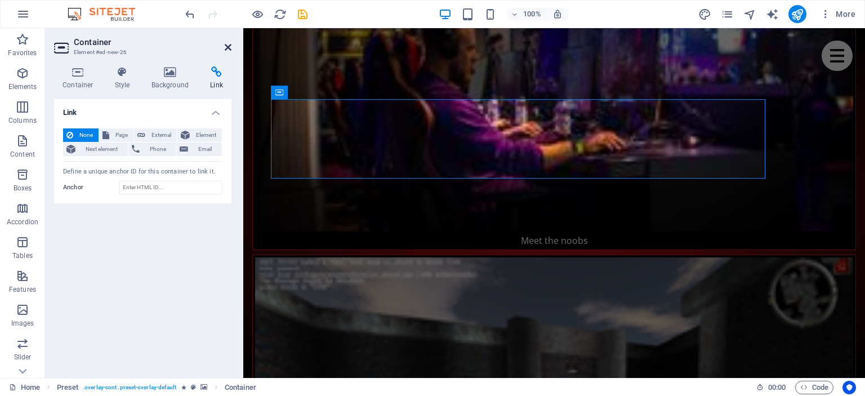
click at [228, 49] on icon at bounding box center [228, 47] width 7 height 9
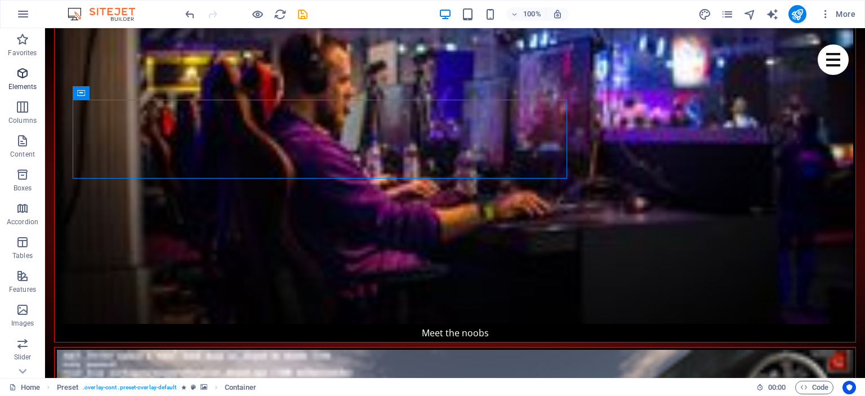
click at [18, 92] on span "Elements" at bounding box center [22, 79] width 45 height 27
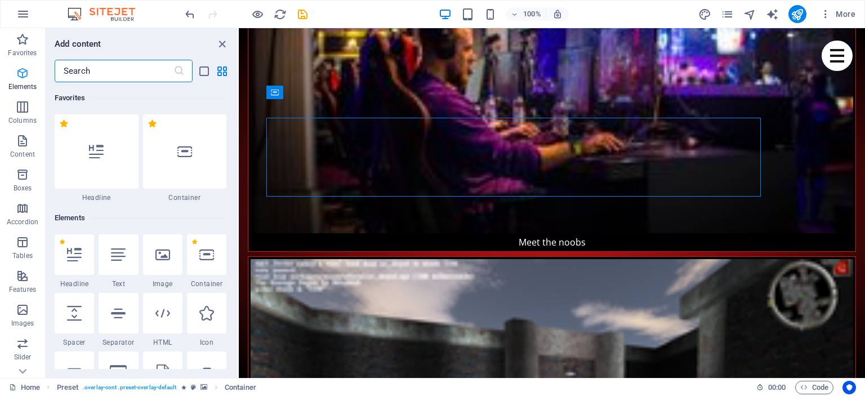
scroll to position [12, 0]
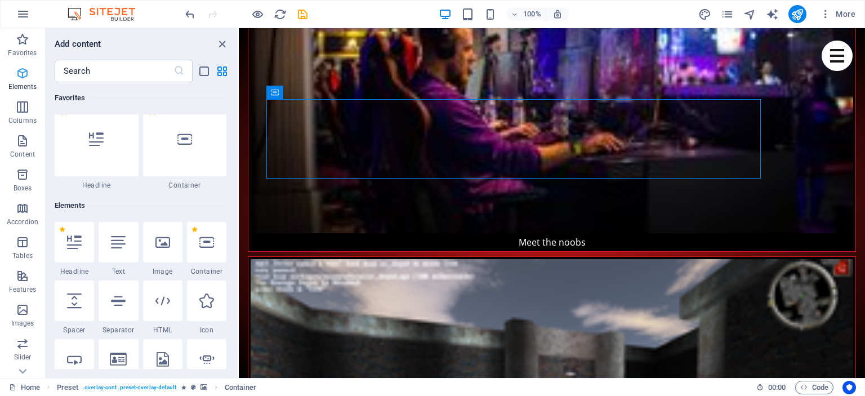
click at [19, 83] on p "Elements" at bounding box center [22, 86] width 29 height 9
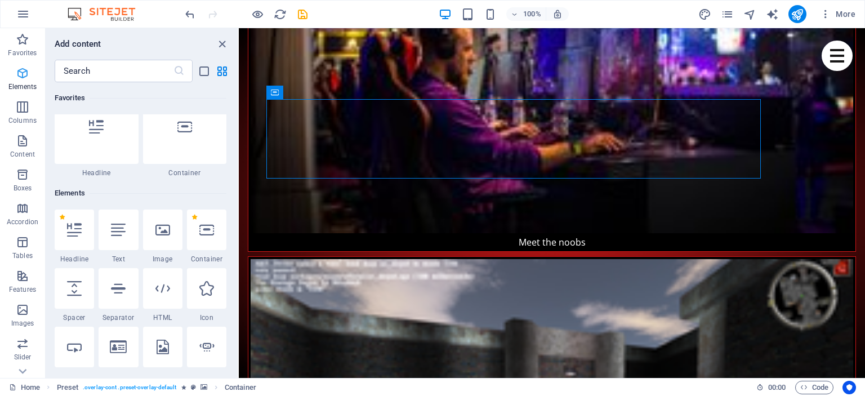
click at [19, 83] on p "Elements" at bounding box center [22, 86] width 29 height 9
click at [225, 48] on icon "close panel" at bounding box center [222, 44] width 13 height 13
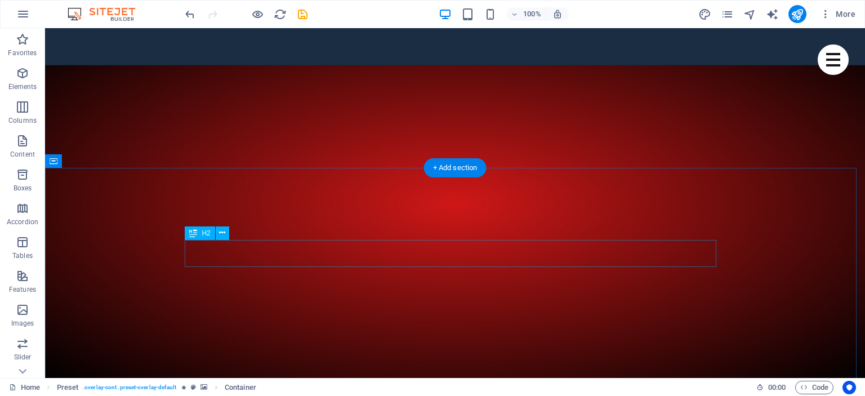
scroll to position [0, 0]
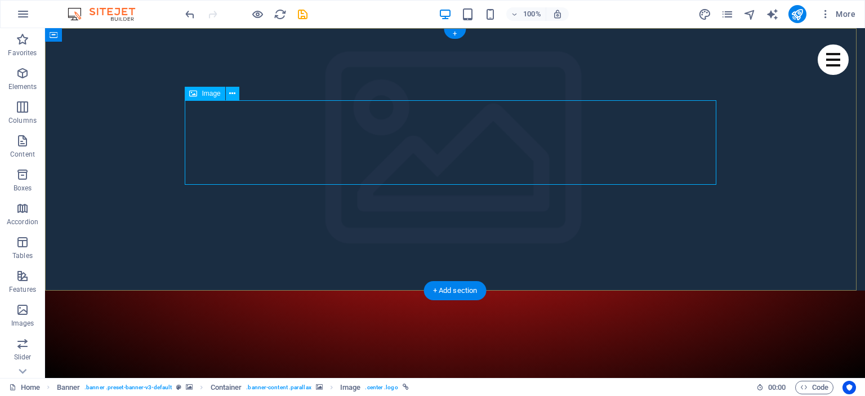
click at [235, 94] on icon at bounding box center [232, 94] width 6 height 12
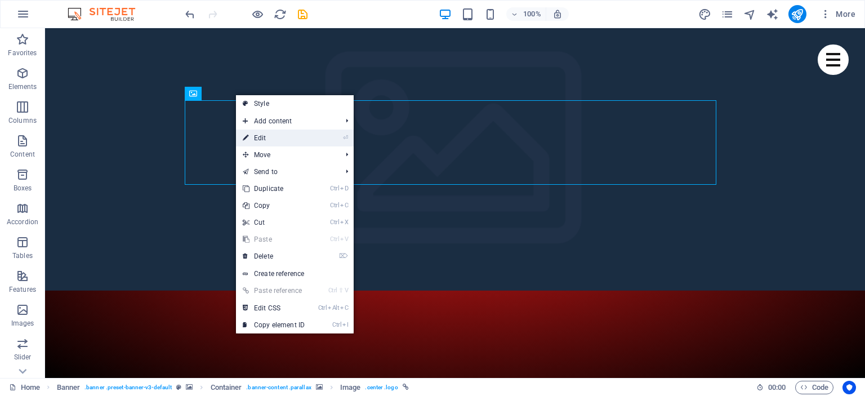
click at [316, 143] on li "⏎ Edit" at bounding box center [295, 138] width 118 height 17
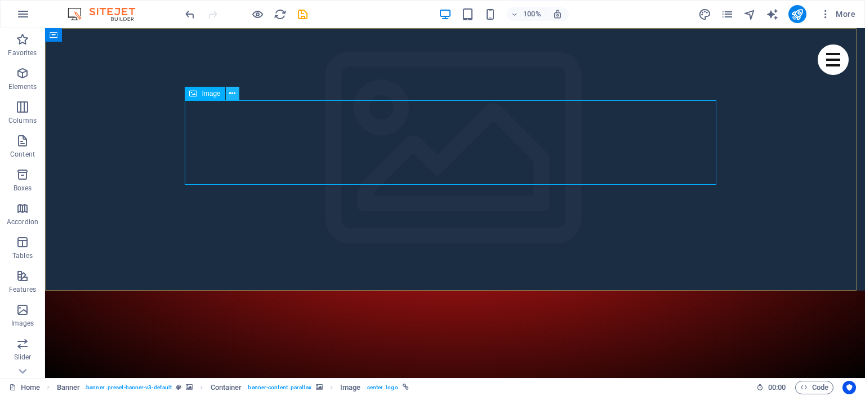
click at [234, 92] on icon at bounding box center [232, 94] width 6 height 12
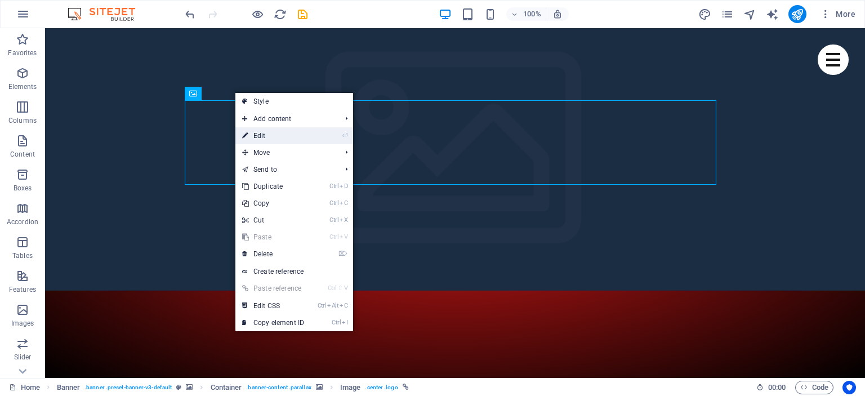
click at [260, 136] on link "⏎ Edit" at bounding box center [272, 135] width 75 height 17
select select "px"
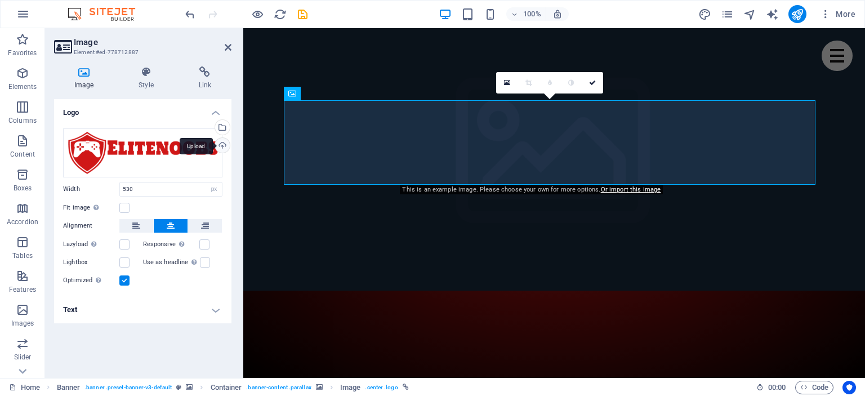
click at [221, 145] on div "Upload" at bounding box center [221, 146] width 17 height 17
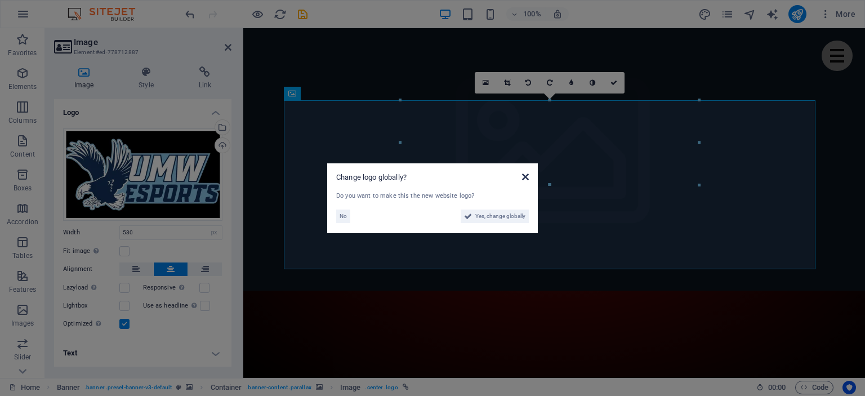
click at [524, 173] on icon at bounding box center [525, 176] width 7 height 9
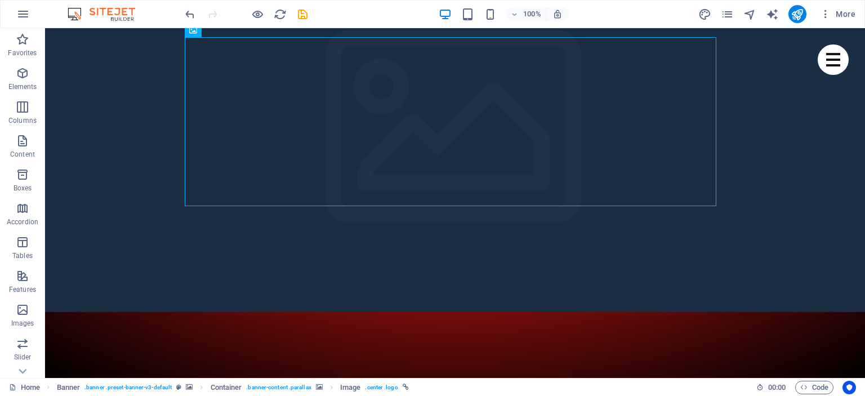
scroll to position [178, 0]
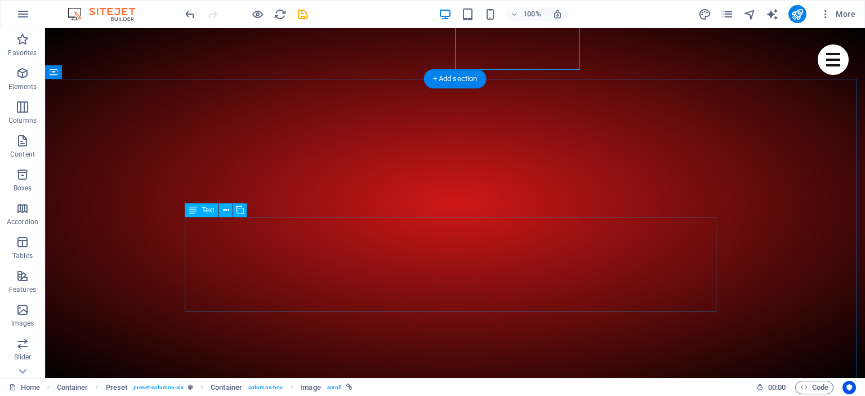
scroll to position [403, 0]
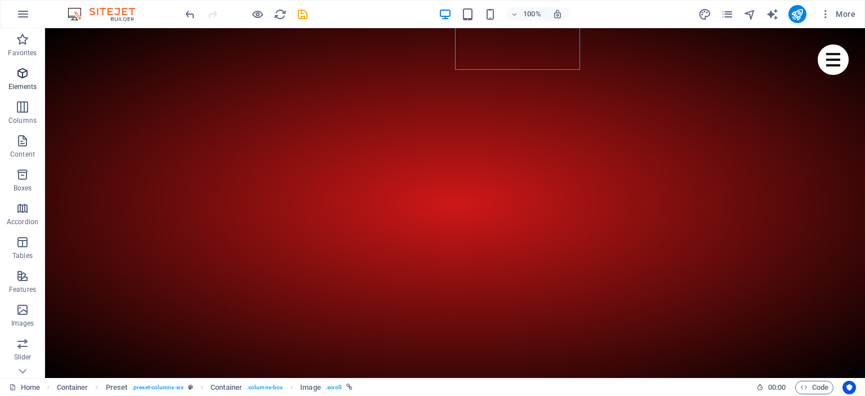
click at [25, 76] on icon "button" at bounding box center [23, 73] width 14 height 14
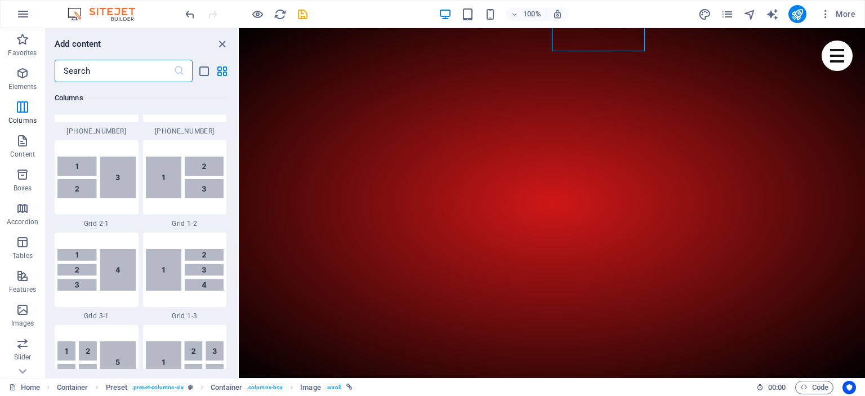
scroll to position [1364, 0]
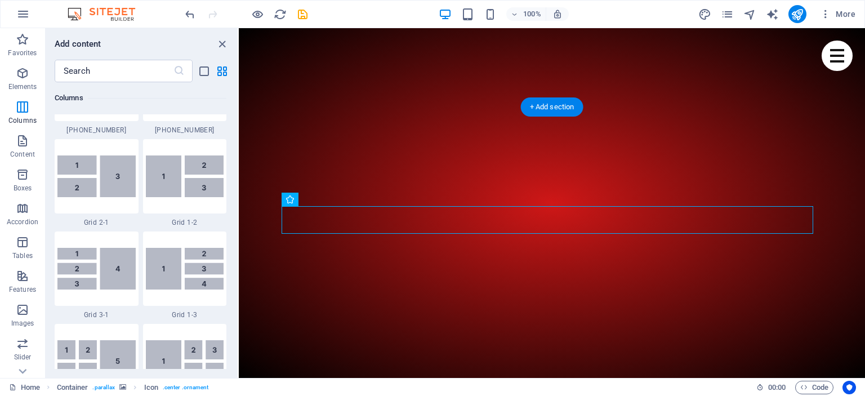
scroll to position [355, 0]
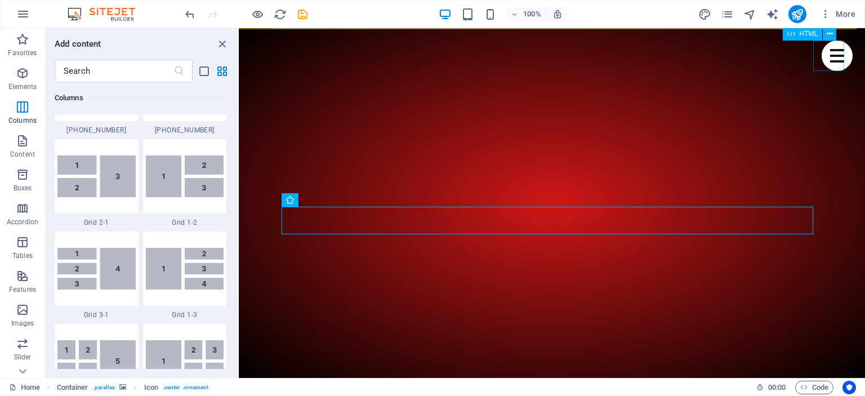
click at [832, 50] on div at bounding box center [837, 56] width 31 height 30
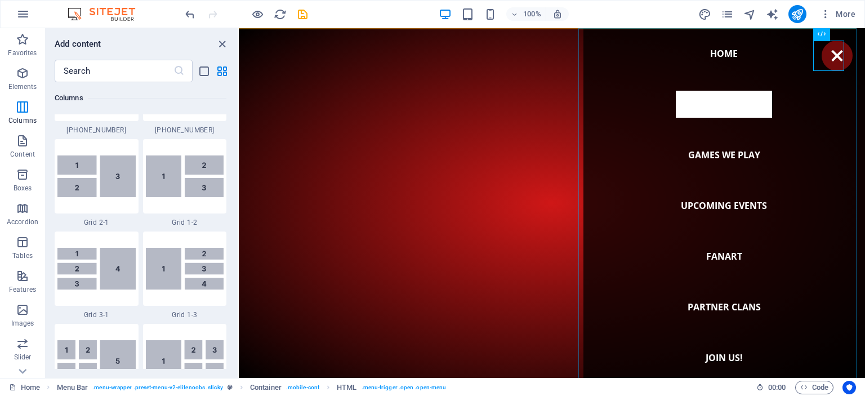
click at [719, 204] on nav "Home Meet the noobs Games we play Upcoming Events Fanart Partner Clans Join us!" at bounding box center [725, 203] width 282 height 350
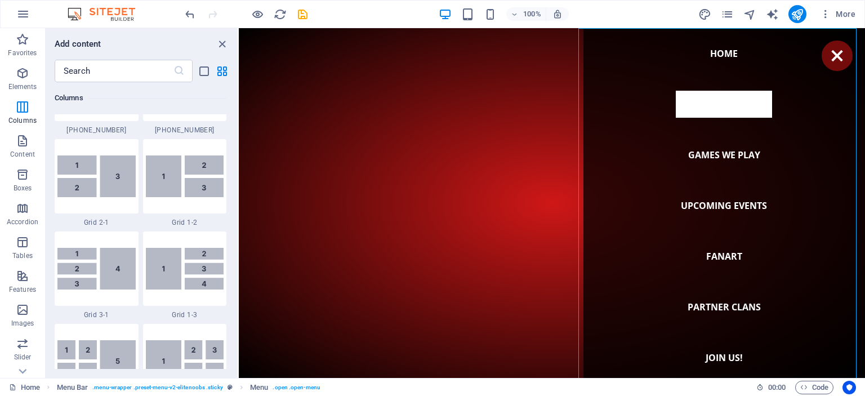
click at [705, 206] on nav "Home Meet the noobs Games we play Upcoming Events Fanart Partner Clans Join us!" at bounding box center [725, 203] width 282 height 350
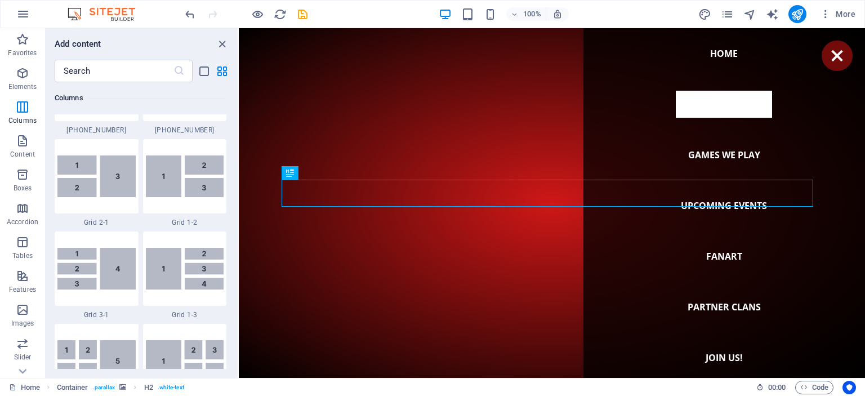
click at [221, 51] on div "Add content ​ Favorites 1 Star Headline 1 Star Container Elements 1 Star Headli…" at bounding box center [142, 203] width 192 height 350
click at [220, 42] on icon "close panel" at bounding box center [222, 44] width 13 height 13
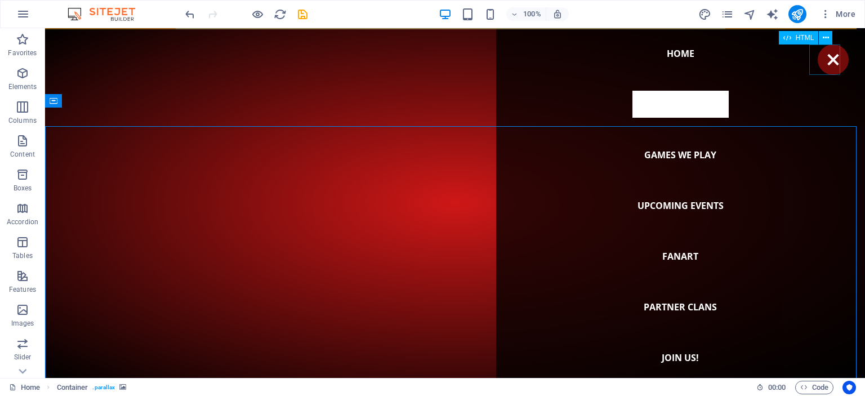
click at [829, 54] on div at bounding box center [833, 59] width 31 height 30
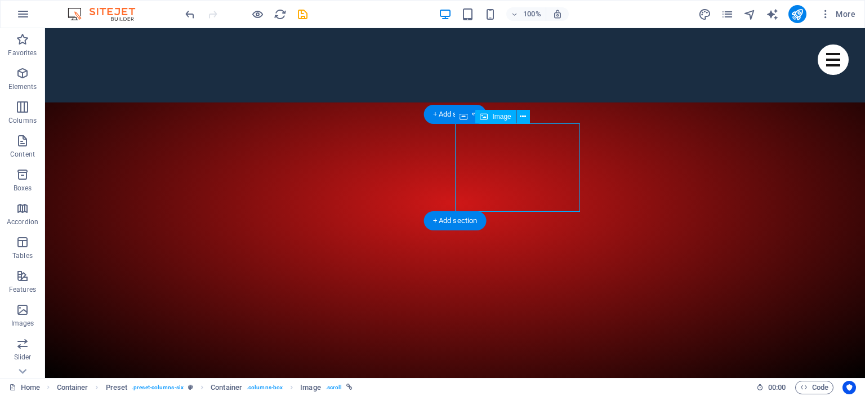
scroll to position [256, 0]
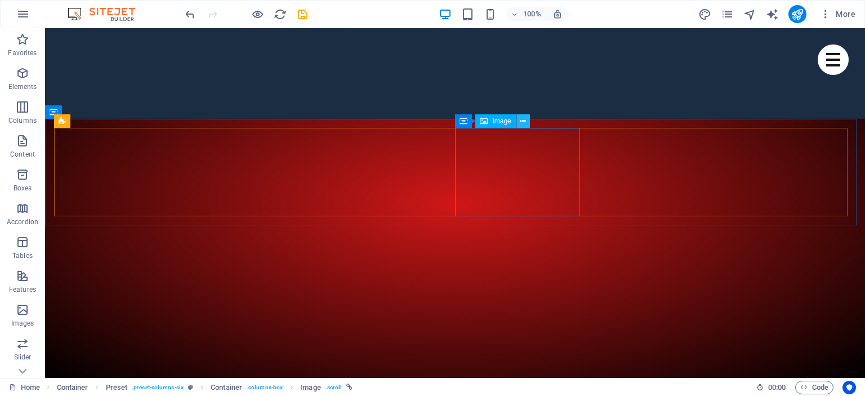
click at [525, 124] on icon at bounding box center [523, 121] width 6 height 12
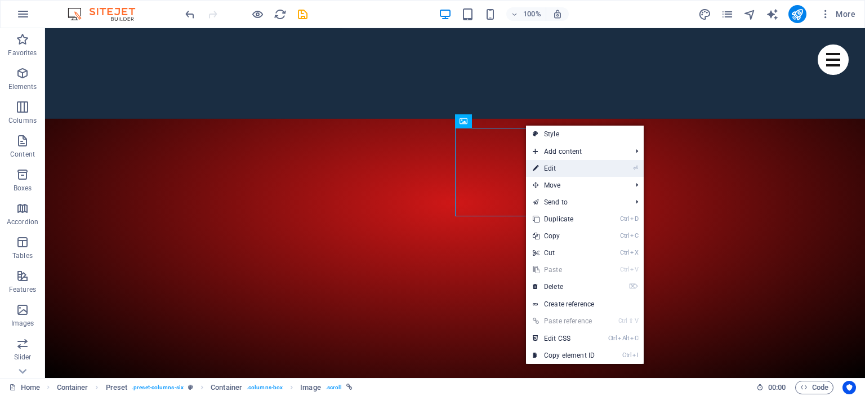
click at [553, 172] on link "⏎ Edit" at bounding box center [563, 168] width 75 height 17
select select "%"
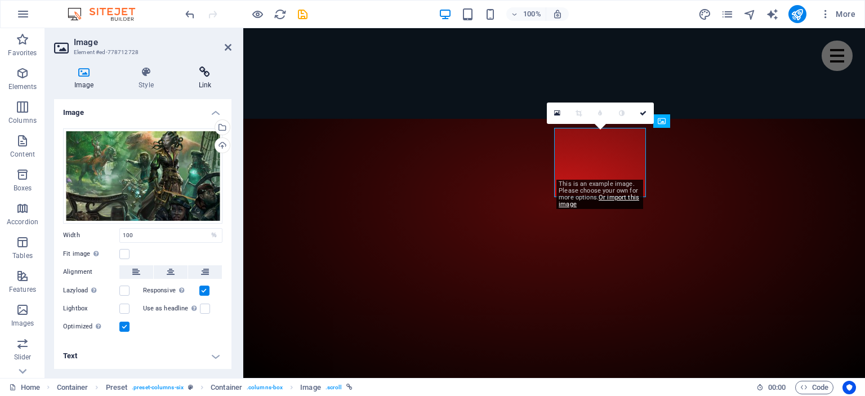
click at [206, 68] on icon at bounding box center [205, 71] width 53 height 11
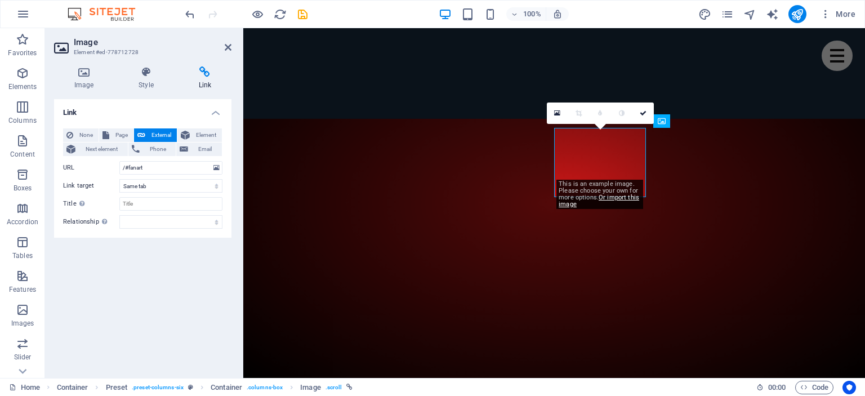
click at [281, 221] on div at bounding box center [554, 395] width 622 height 349
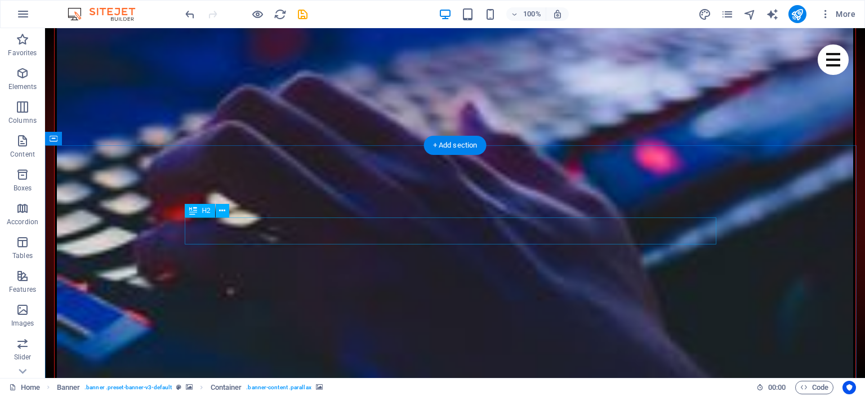
scroll to position [3285, 0]
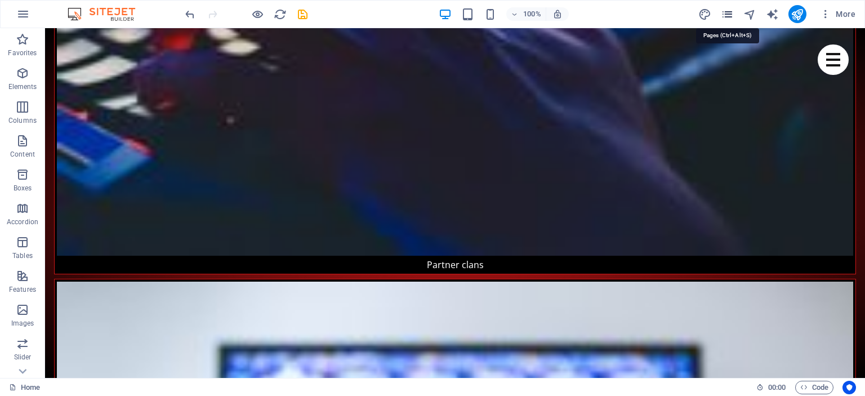
click at [728, 15] on icon "pages" at bounding box center [727, 14] width 13 height 13
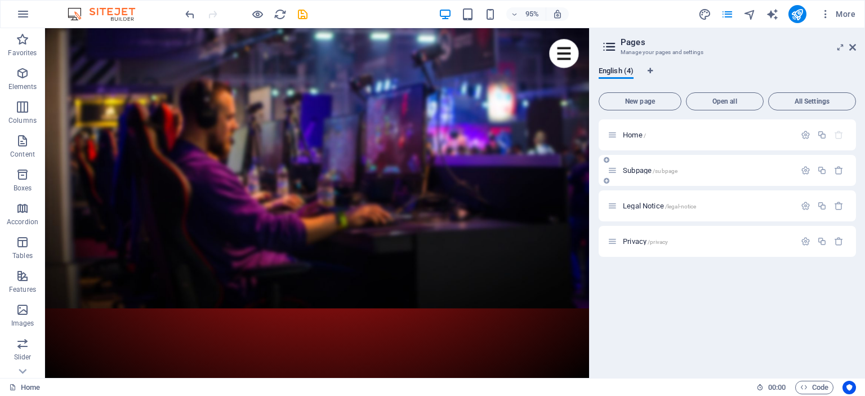
click at [612, 167] on icon at bounding box center [613, 171] width 10 height 10
click at [638, 168] on span "Subpage /subpage" at bounding box center [650, 170] width 55 height 8
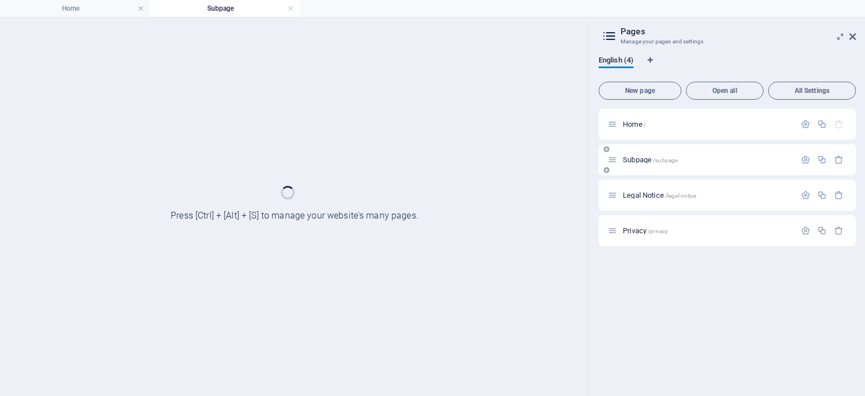
scroll to position [0, 0]
click at [638, 168] on div "Home / Subpage /subpage Legal Notice /legal-notice Privacy /privacy" at bounding box center [727, 177] width 257 height 137
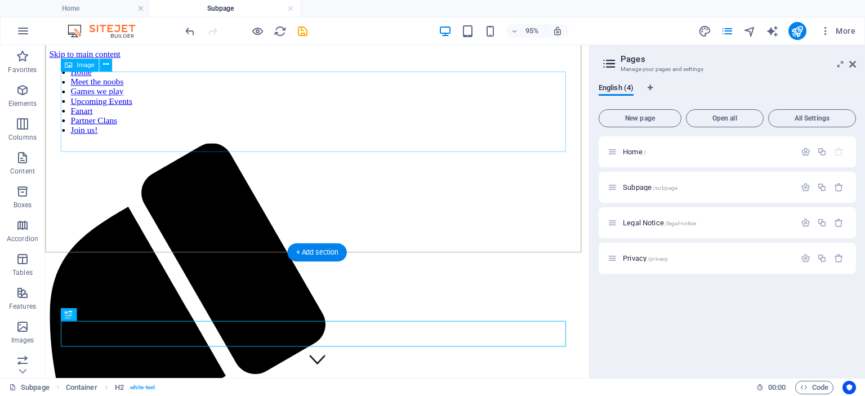
scroll to position [87, 0]
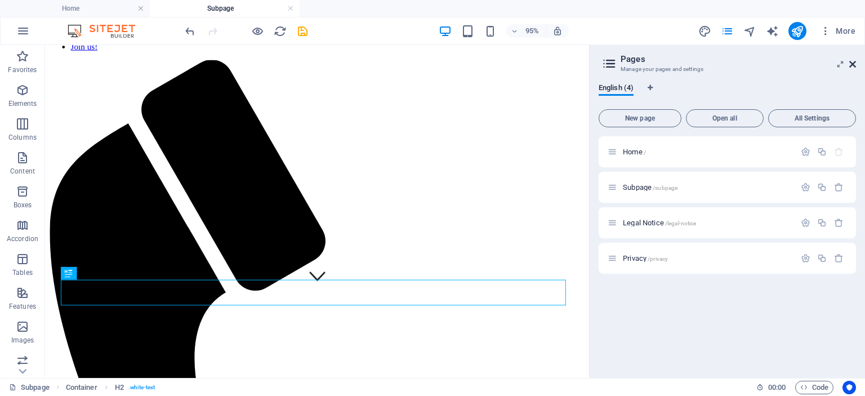
click at [853, 64] on icon at bounding box center [852, 64] width 7 height 9
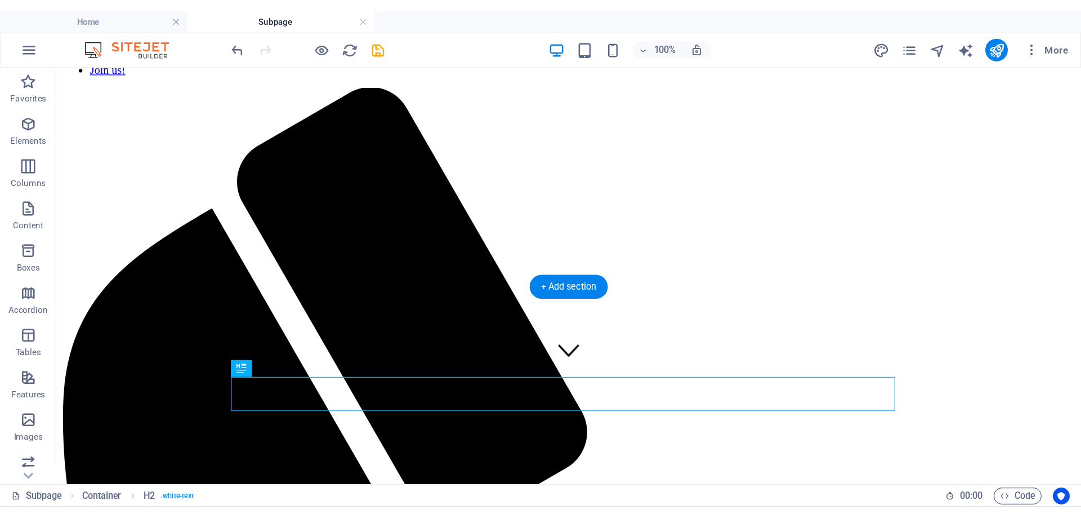
scroll to position [0, 0]
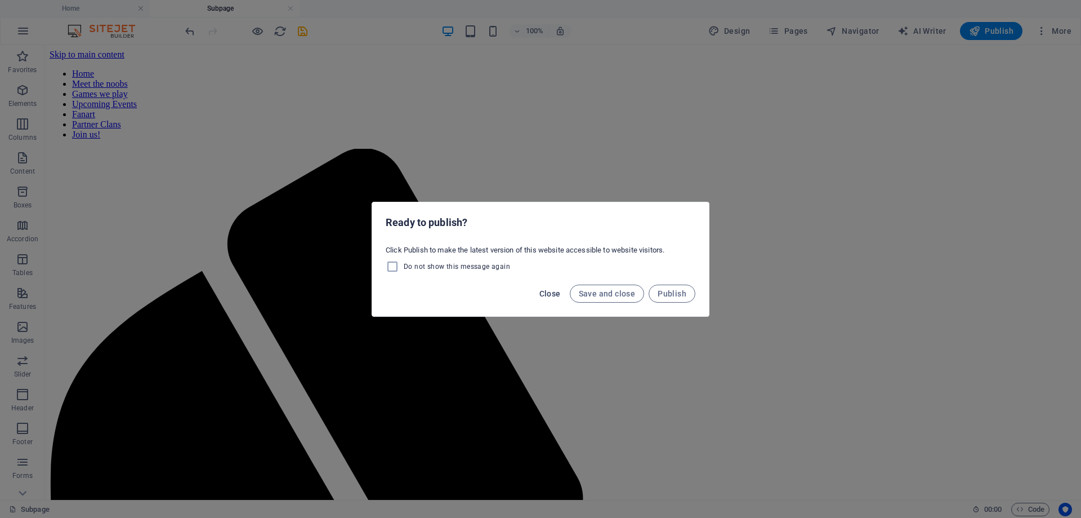
click at [546, 291] on span "Close" at bounding box center [550, 293] width 21 height 9
